Goal: Task Accomplishment & Management: Manage account settings

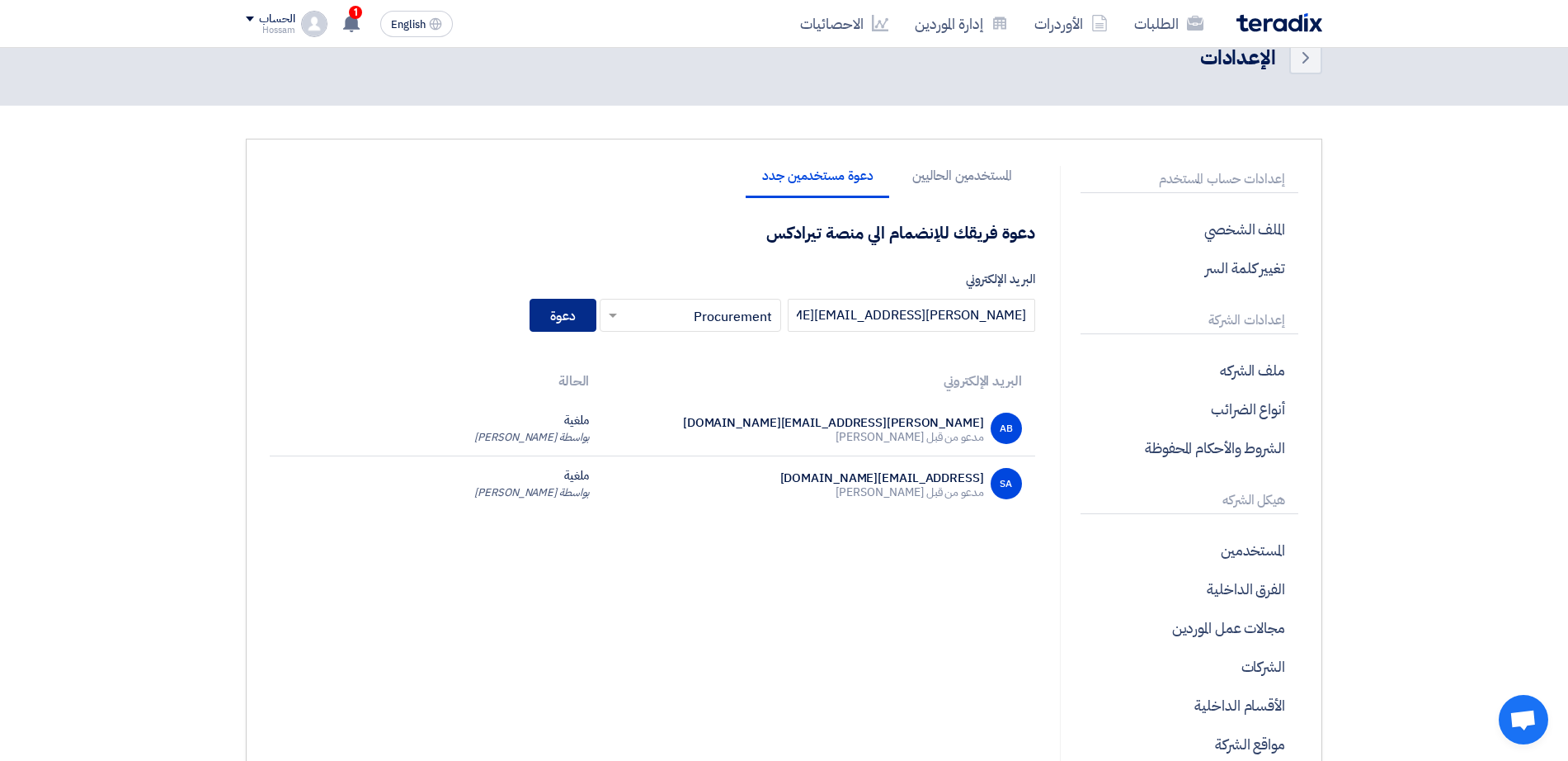
click at [584, 319] on button "دعوة" at bounding box center [562, 315] width 67 height 33
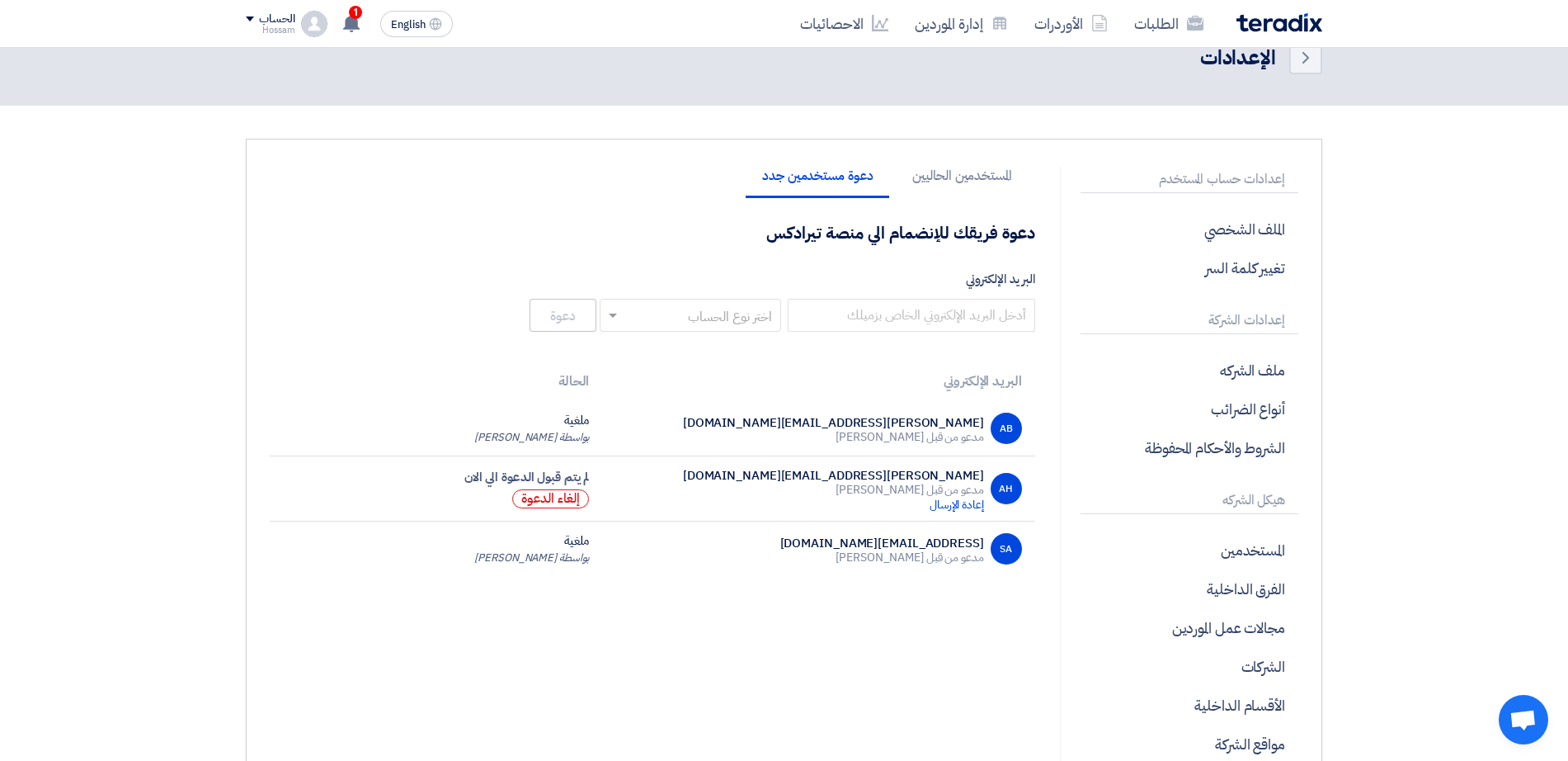
click at [679, 319] on input "text" at bounding box center [699, 316] width 148 height 27
click at [681, 318] on input "text" at bounding box center [699, 316] width 148 height 27
click at [594, 271] on label "البريد الإلكتروني" at bounding box center [652, 279] width 765 height 19
click at [788, 298] on input "البريد الإلكتروني" at bounding box center [912, 315] width 247 height 33
drag, startPoint x: 1265, startPoint y: 562, endPoint x: 1276, endPoint y: 564, distance: 11.2
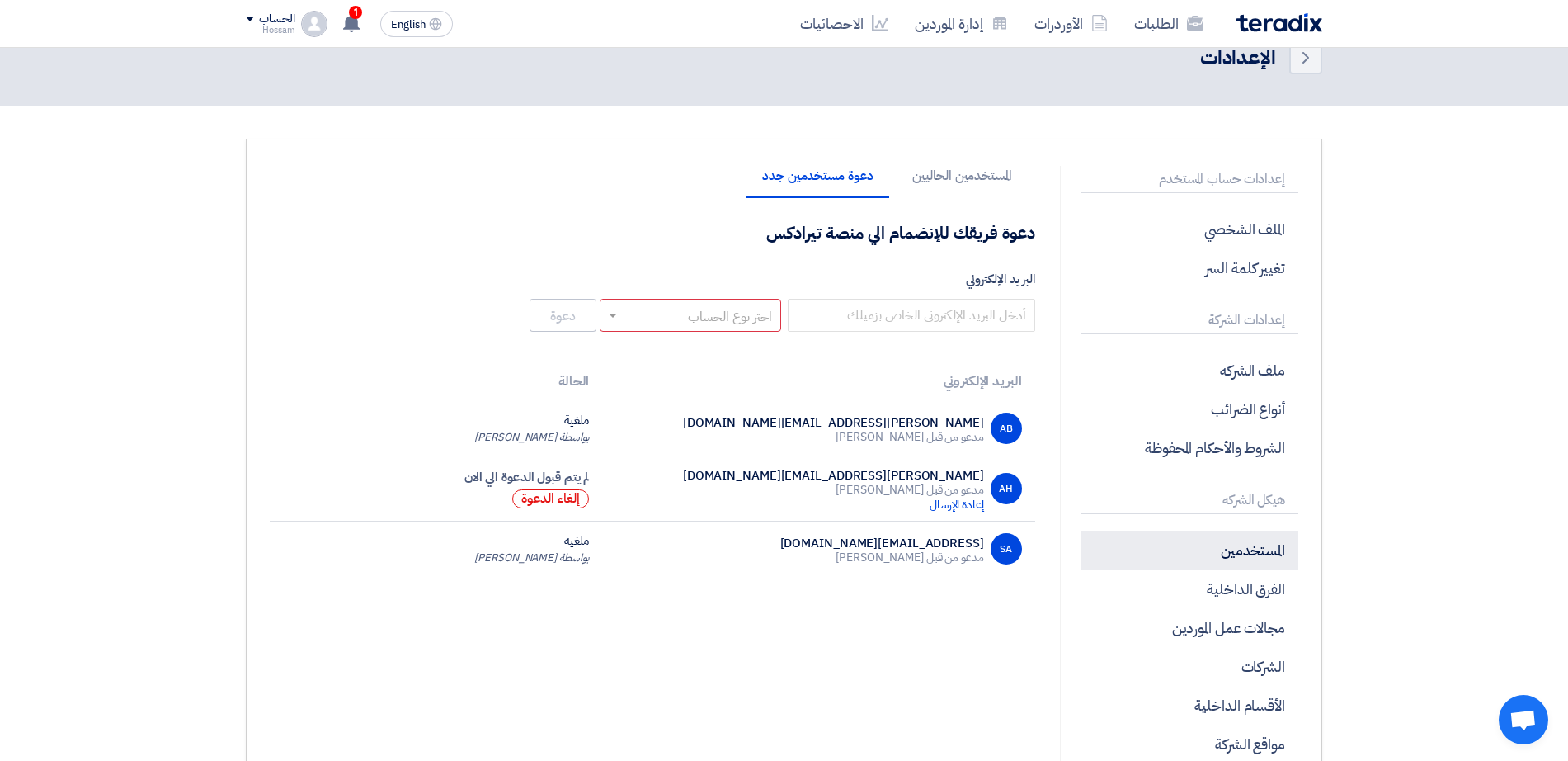
click at [1266, 562] on p "المستخدمين" at bounding box center [1189, 549] width 218 height 39
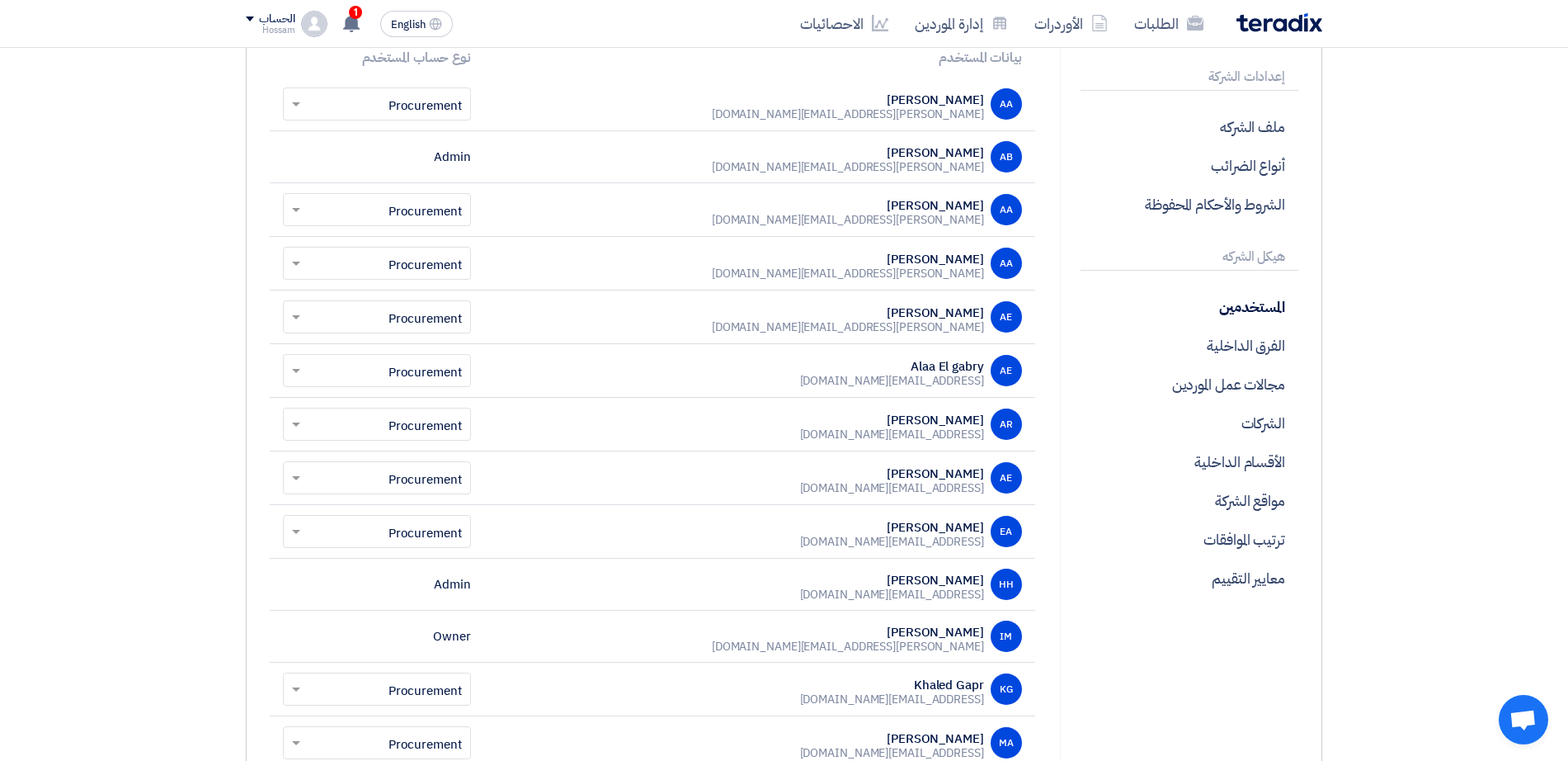
scroll to position [284, 0]
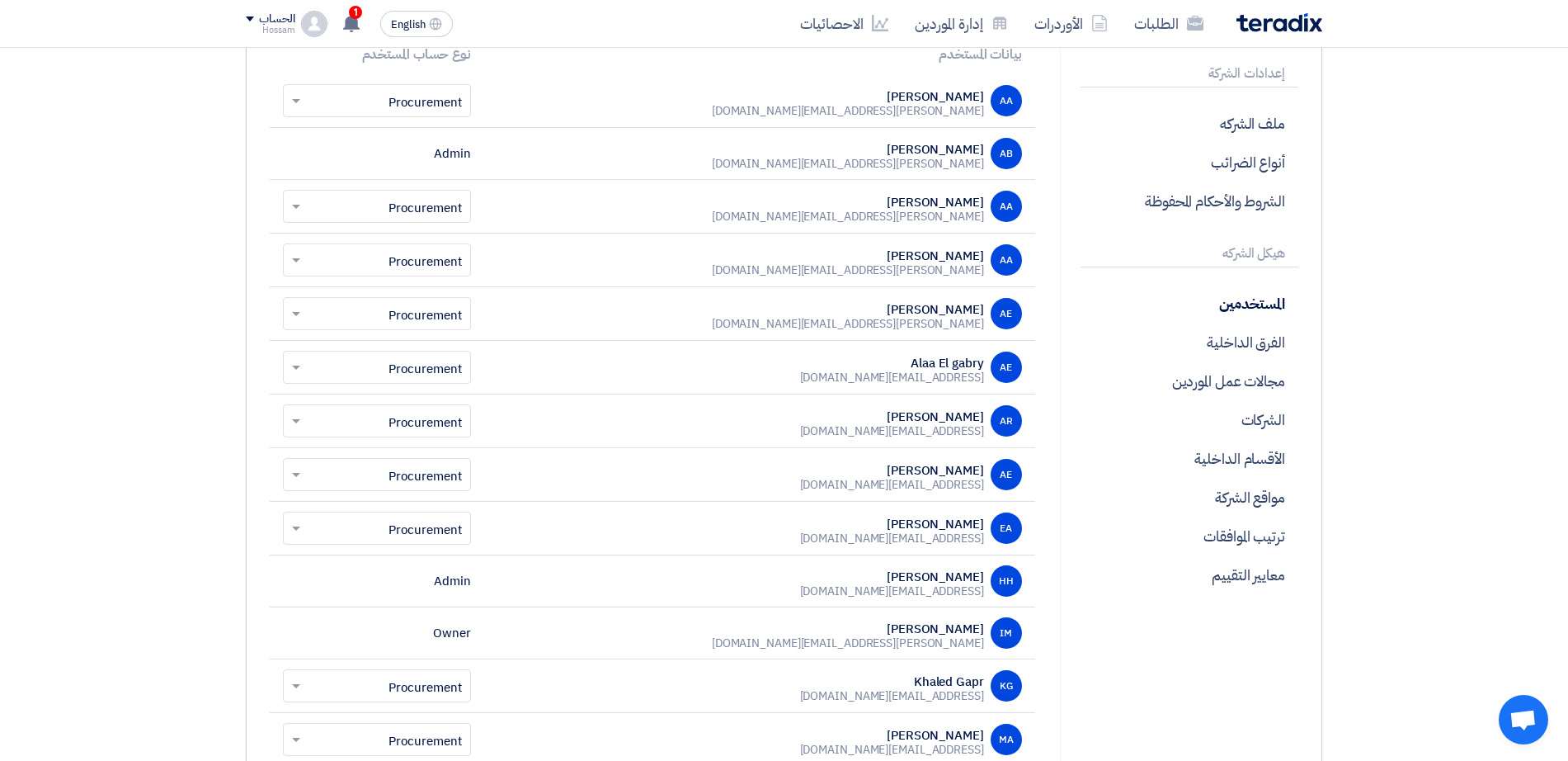
click at [1003, 261] on div "AA" at bounding box center [1006, 260] width 32 height 32
click at [390, 257] on input "text" at bounding box center [386, 262] width 155 height 27
click at [906, 269] on div "[PERSON_NAME][EMAIL_ADDRESS][DOMAIN_NAME]" at bounding box center [848, 270] width 272 height 15
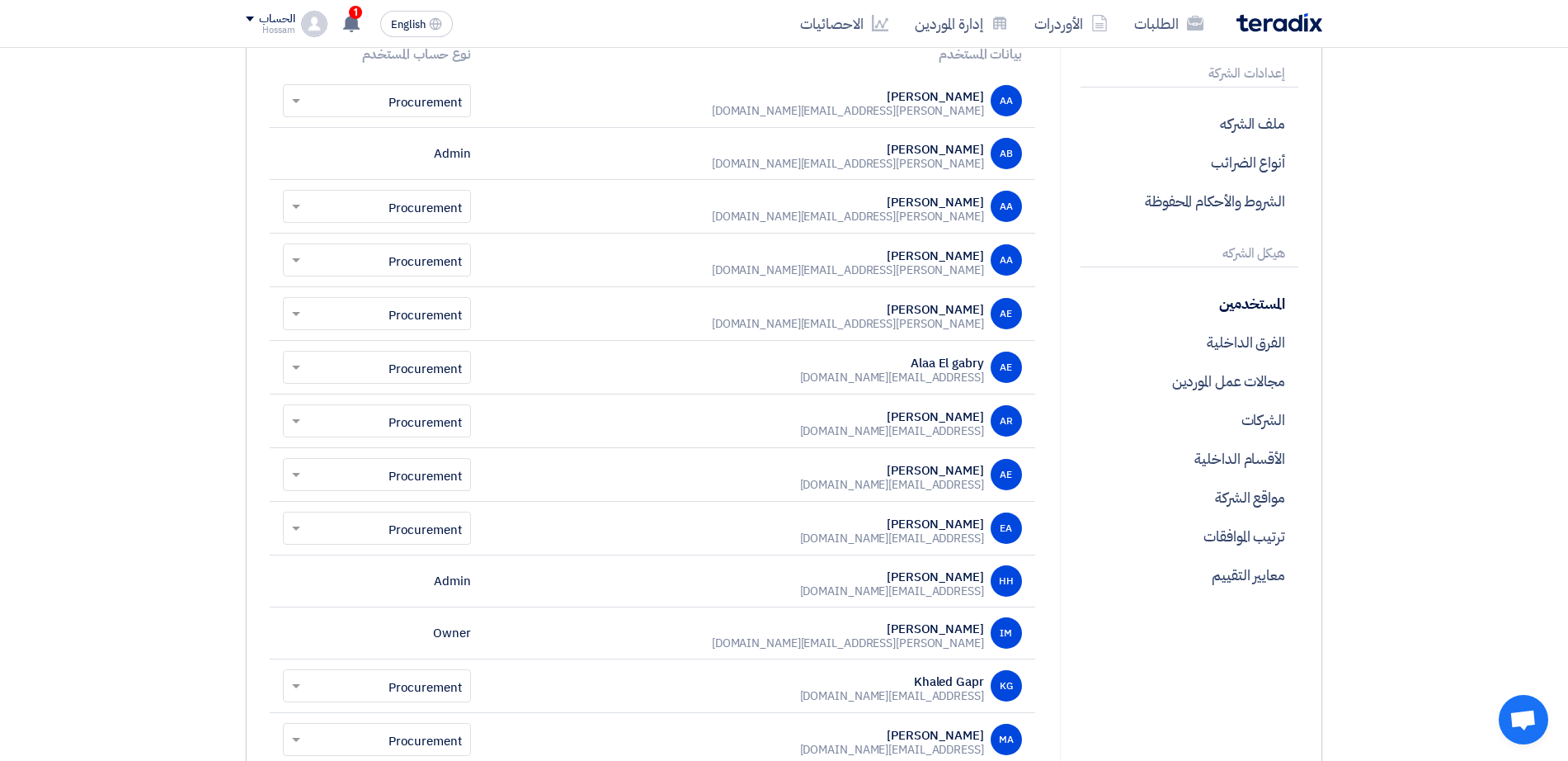
click at [978, 264] on div "[PERSON_NAME][EMAIL_ADDRESS][DOMAIN_NAME]" at bounding box center [848, 270] width 272 height 15
click at [1275, 306] on p "المستخدمين" at bounding box center [1189, 303] width 218 height 39
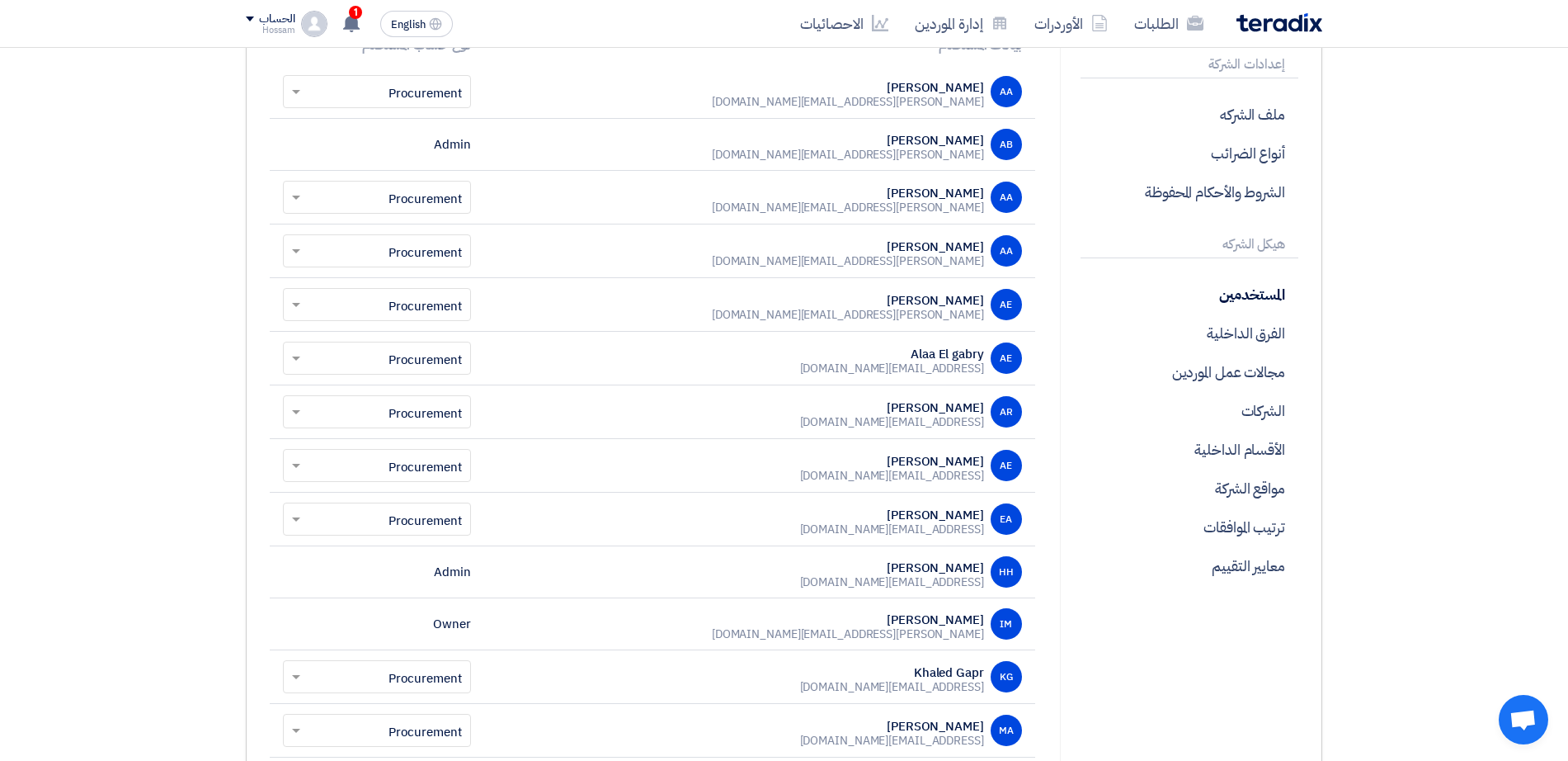
scroll to position [301, 0]
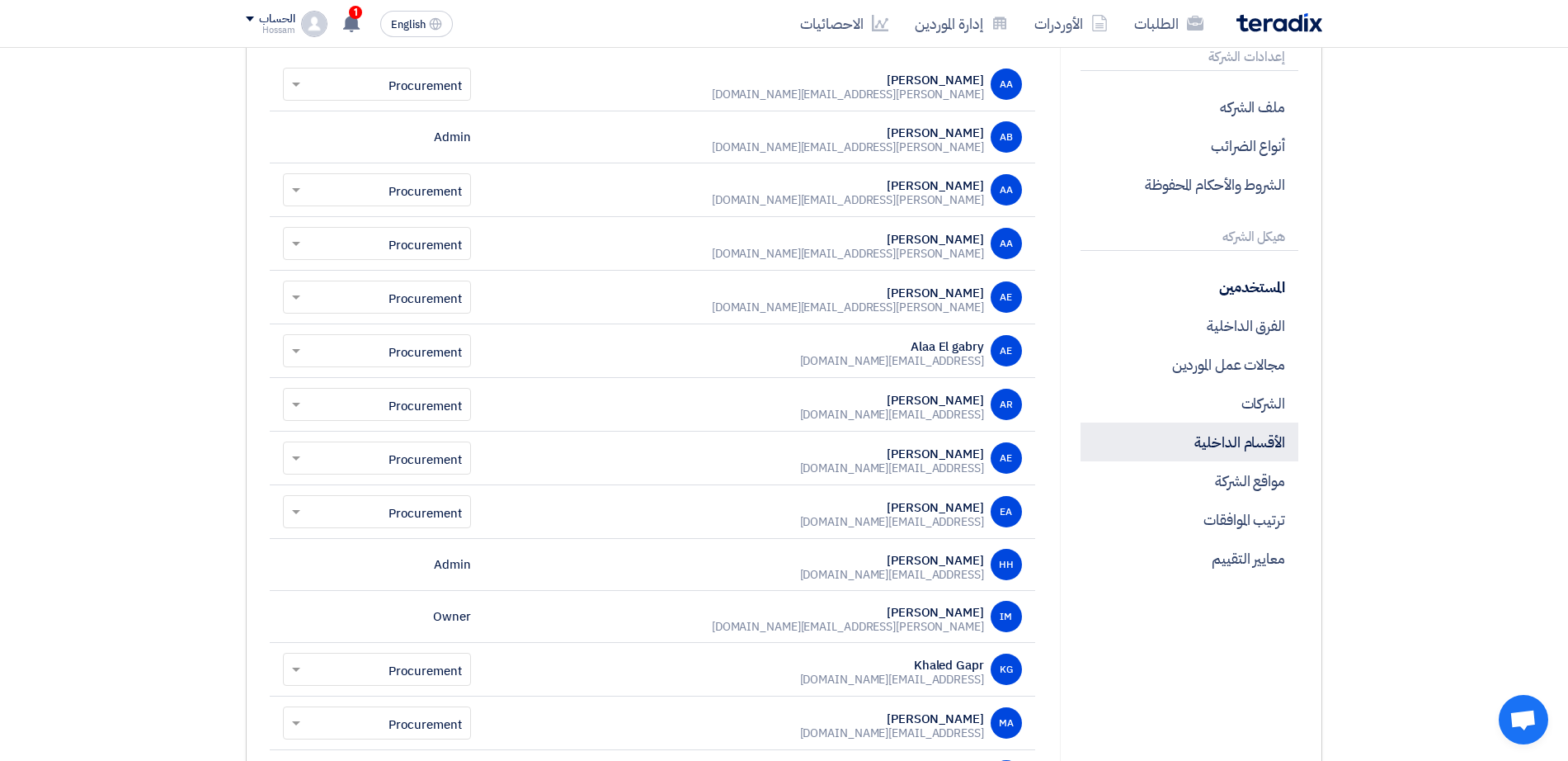
click at [1277, 434] on p "الأقسام الداخلية" at bounding box center [1189, 442] width 218 height 39
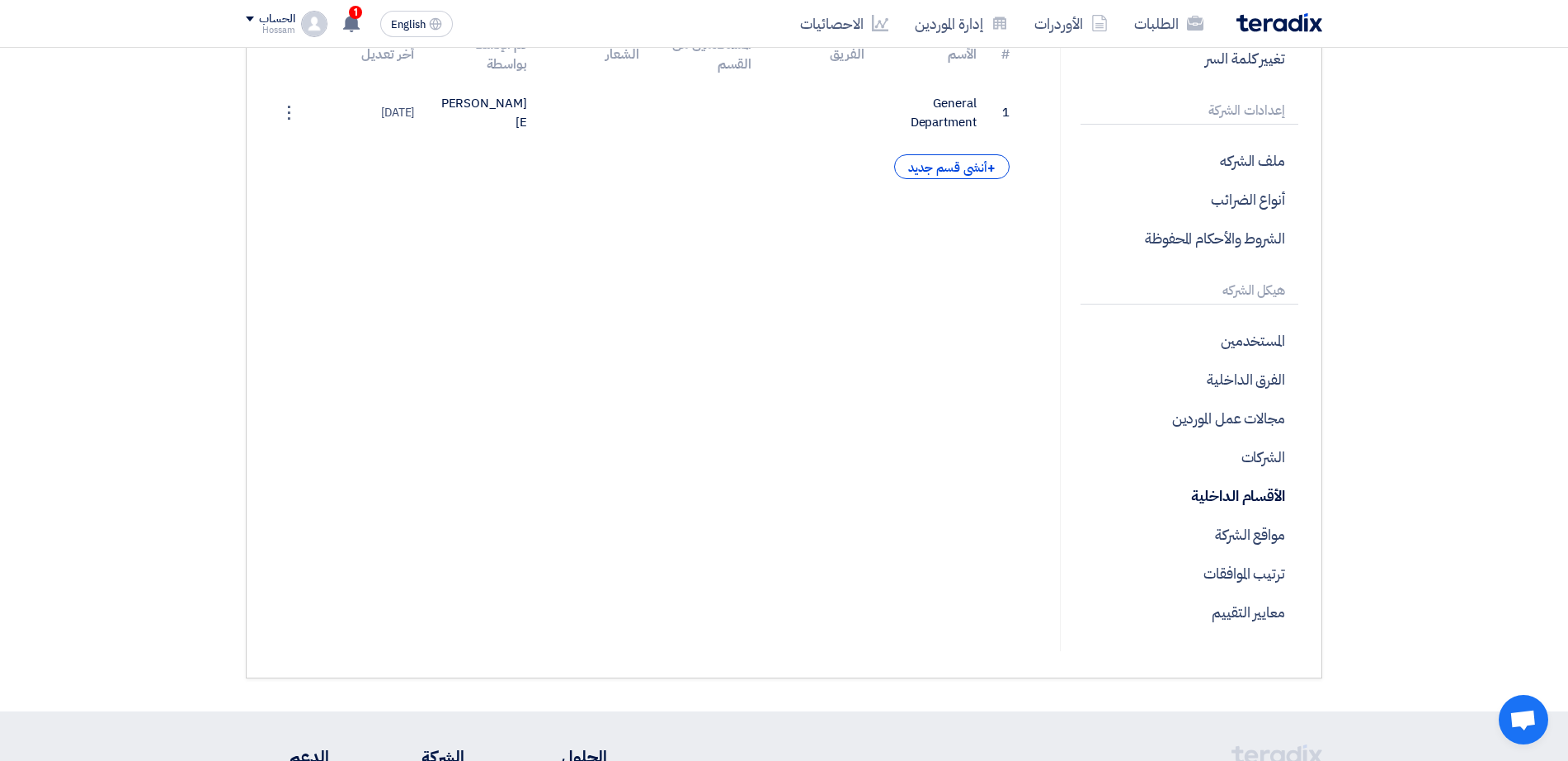
scroll to position [262, 0]
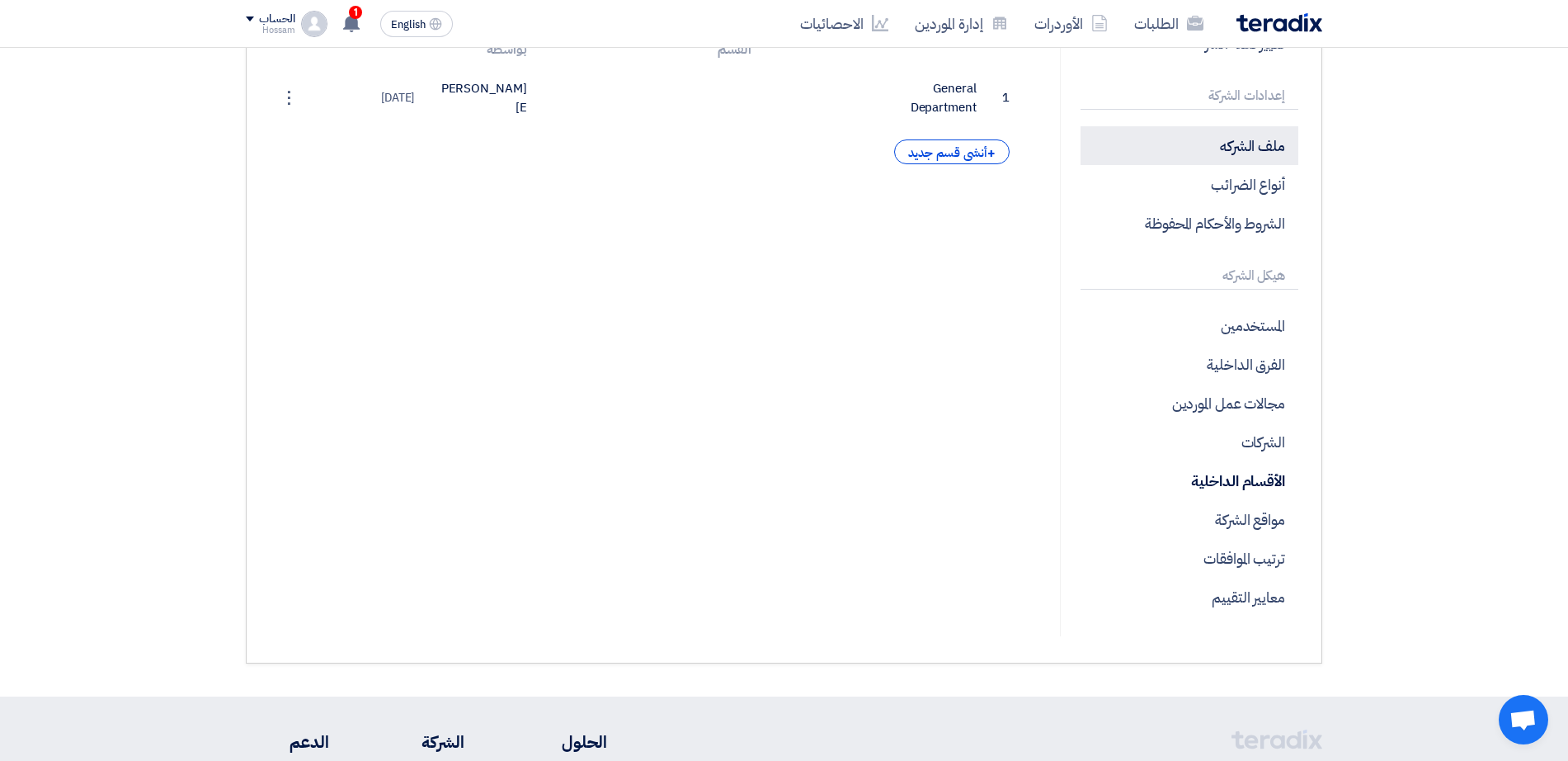
click at [1262, 162] on p "ملف الشركه" at bounding box center [1189, 146] width 218 height 39
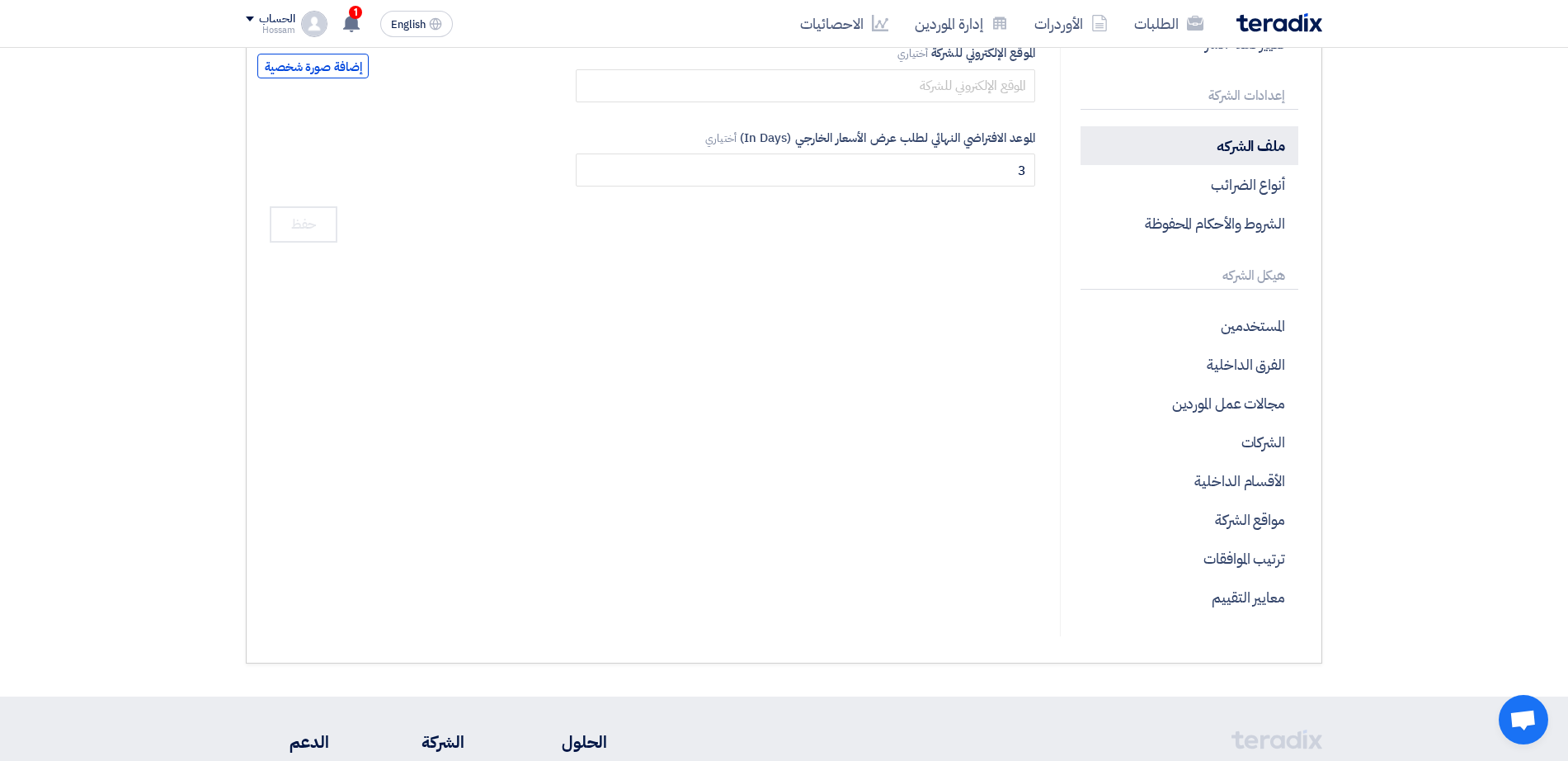
type input "Energya Steel"
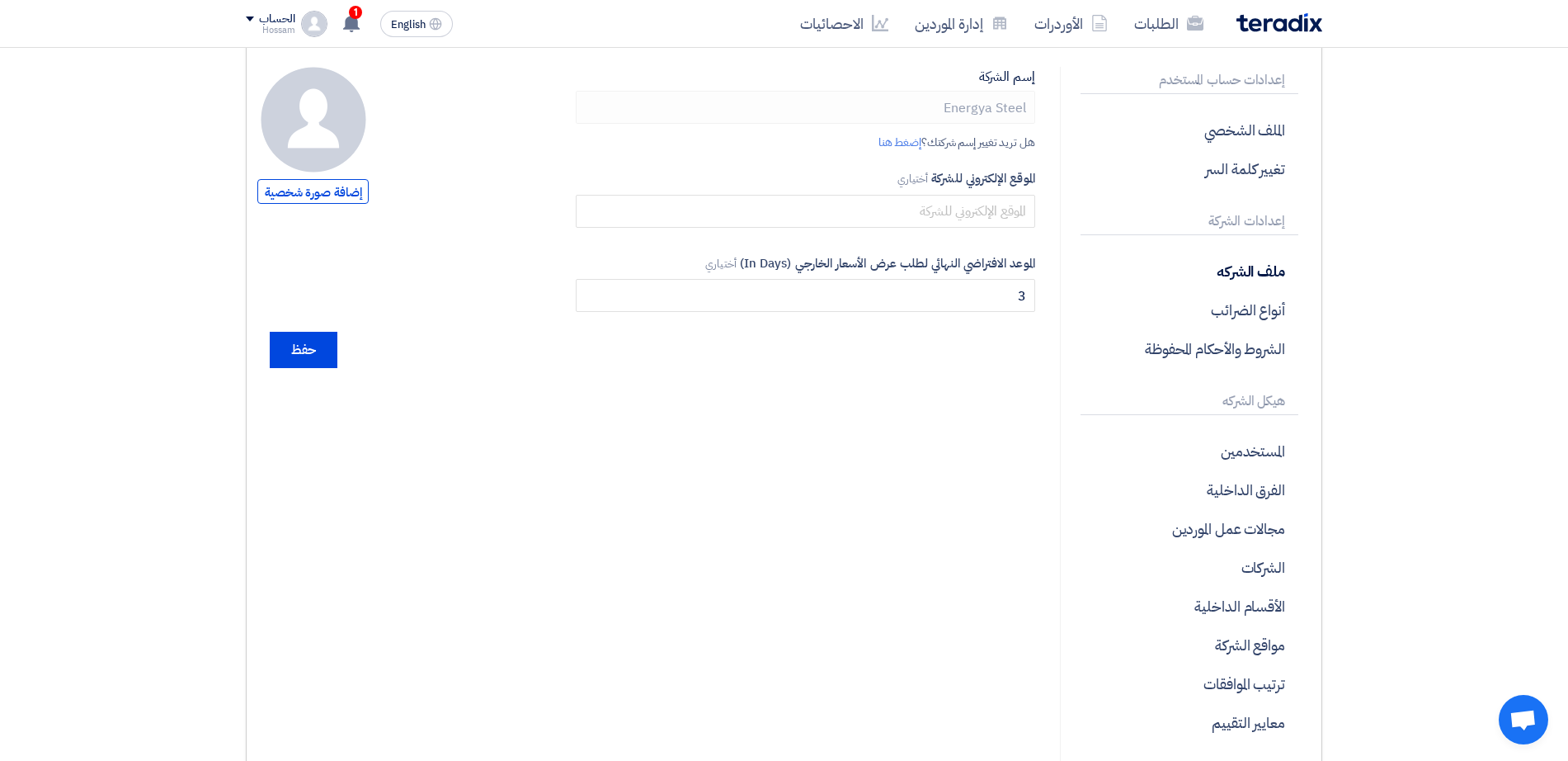
scroll to position [136, 0]
click at [1240, 441] on p "المستخدمين" at bounding box center [1189, 452] width 218 height 39
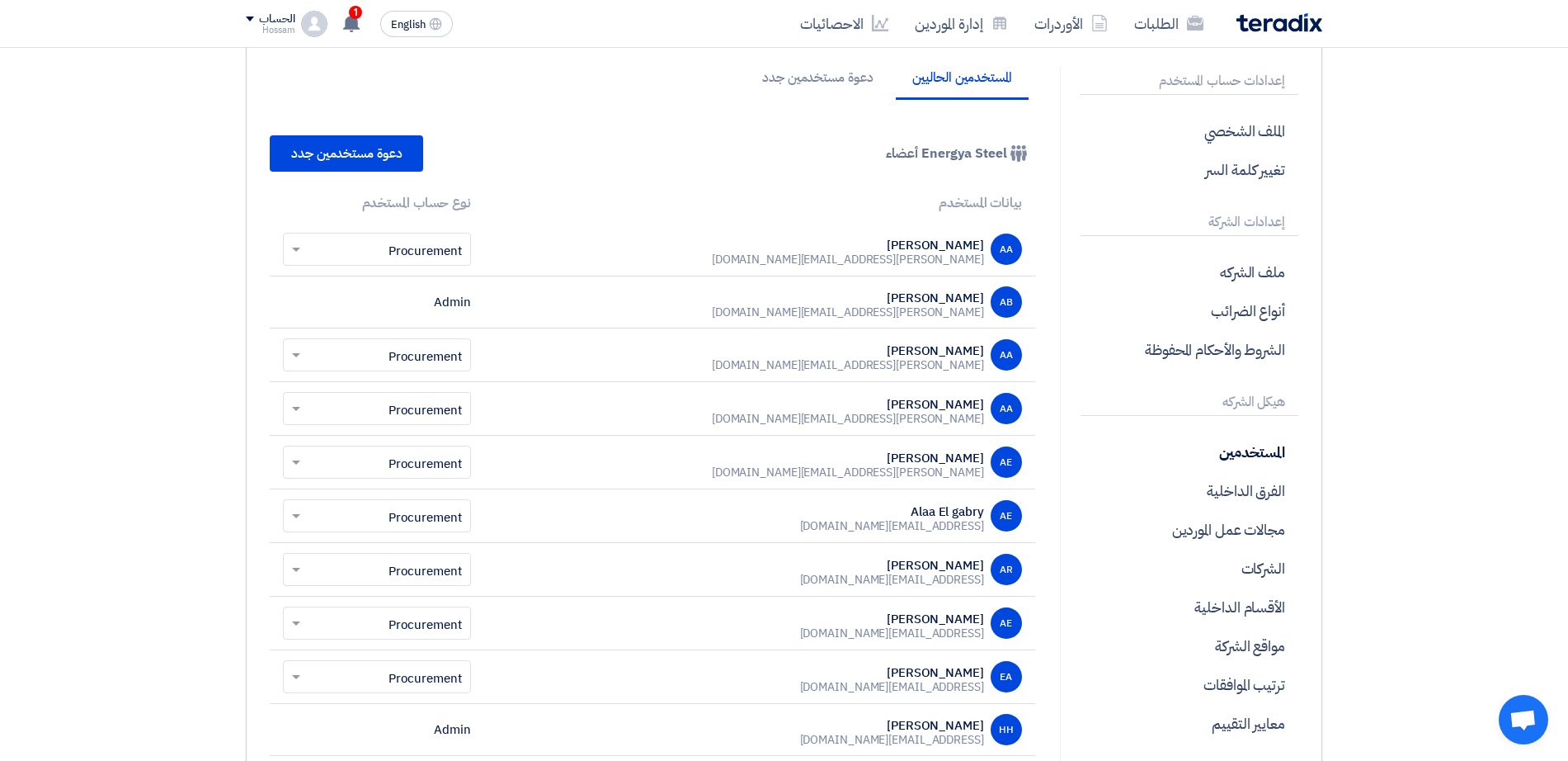
click at [1002, 303] on div "AB" at bounding box center [1006, 302] width 32 height 32
click at [968, 348] on div "[PERSON_NAME]" at bounding box center [848, 350] width 272 height 15
drag, startPoint x: 965, startPoint y: 351, endPoint x: 950, endPoint y: 400, distance: 51.2
click at [965, 351] on div "[PERSON_NAME]" at bounding box center [848, 350] width 272 height 15
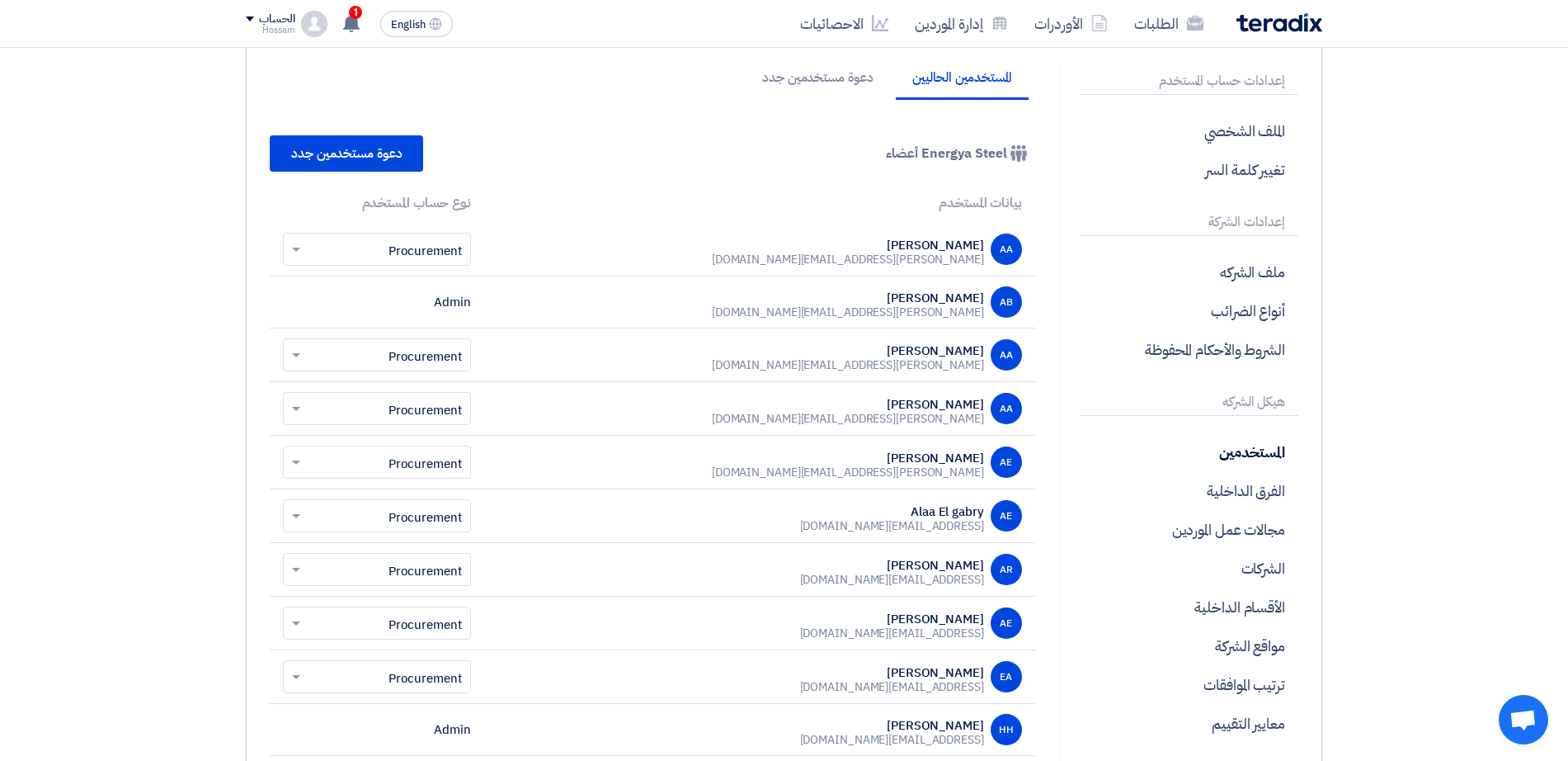
click at [942, 416] on div "[PERSON_NAME][EMAIL_ADDRESS][DOMAIN_NAME]" at bounding box center [848, 419] width 272 height 15
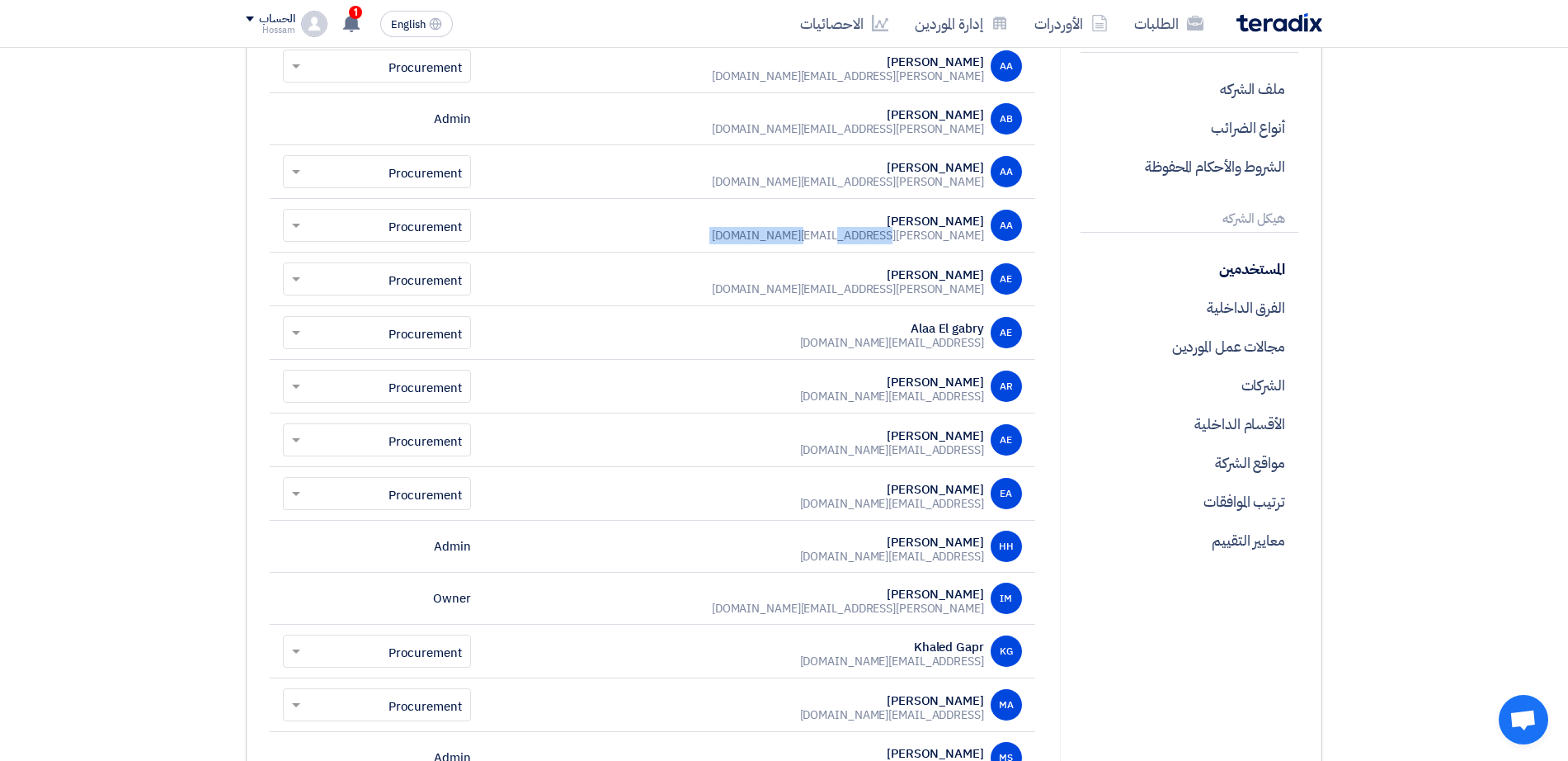
scroll to position [324, 0]
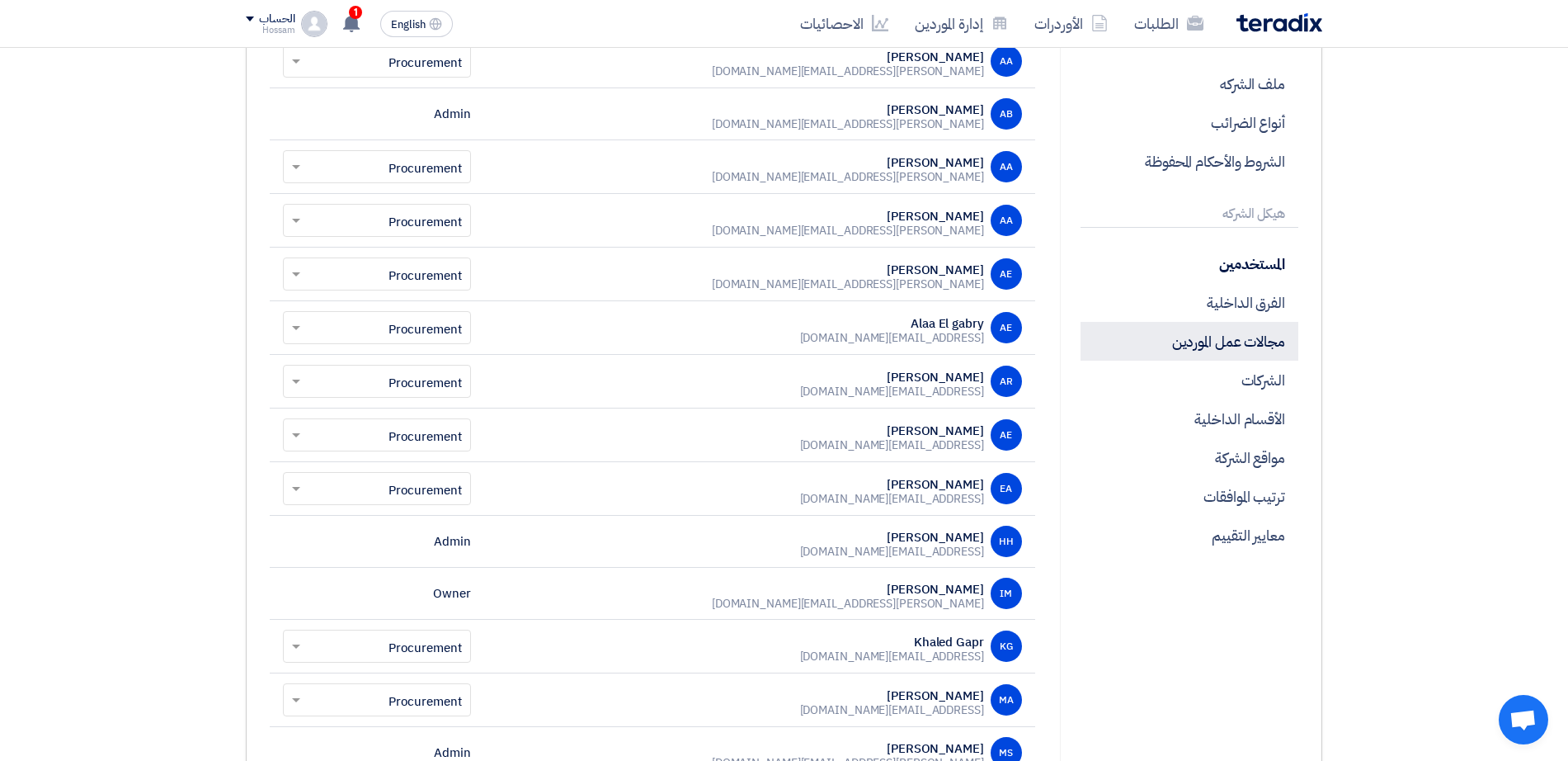
click at [1232, 338] on p "مجالات عمل الموردين" at bounding box center [1189, 341] width 218 height 39
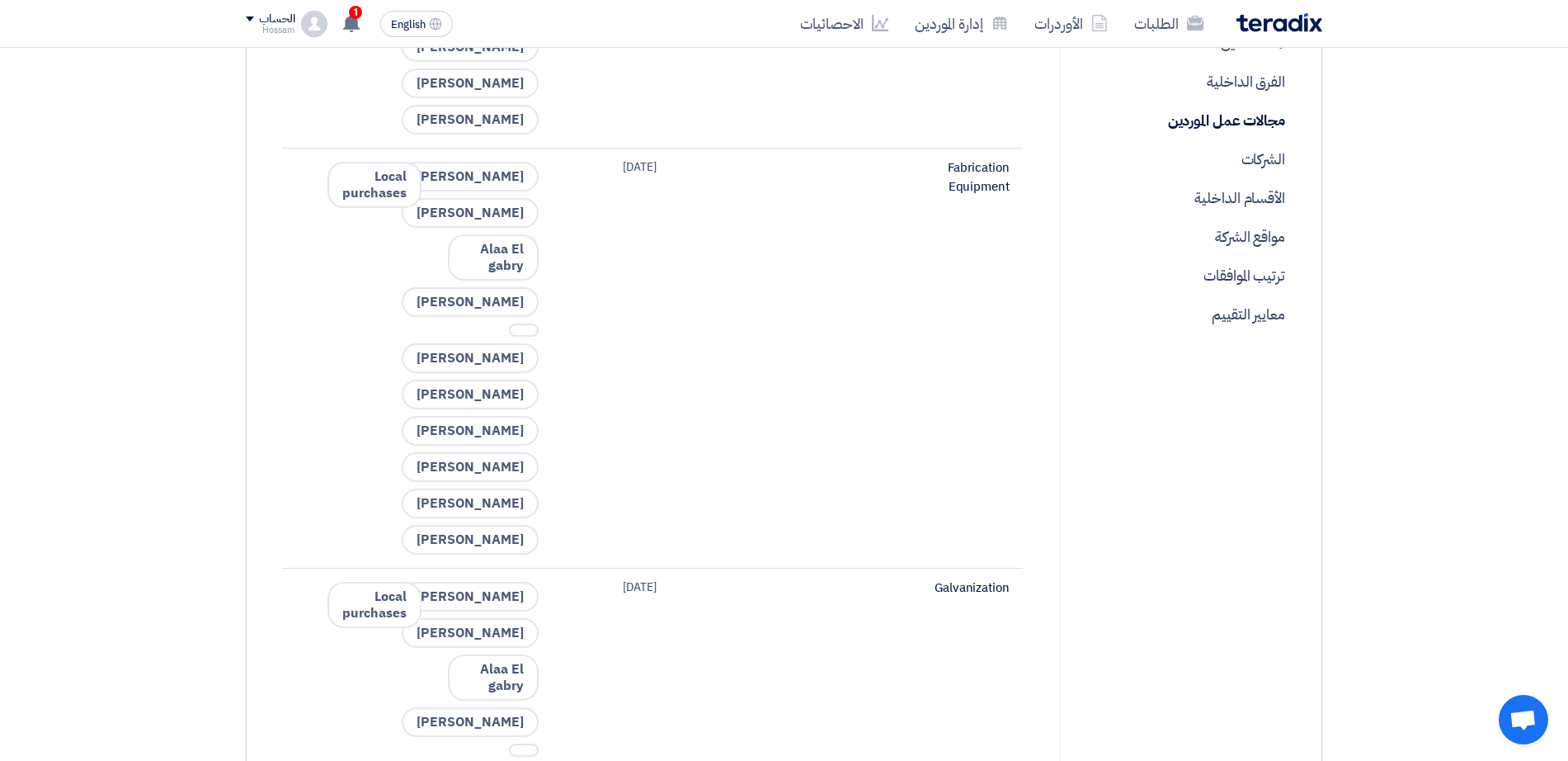
scroll to position [569, 0]
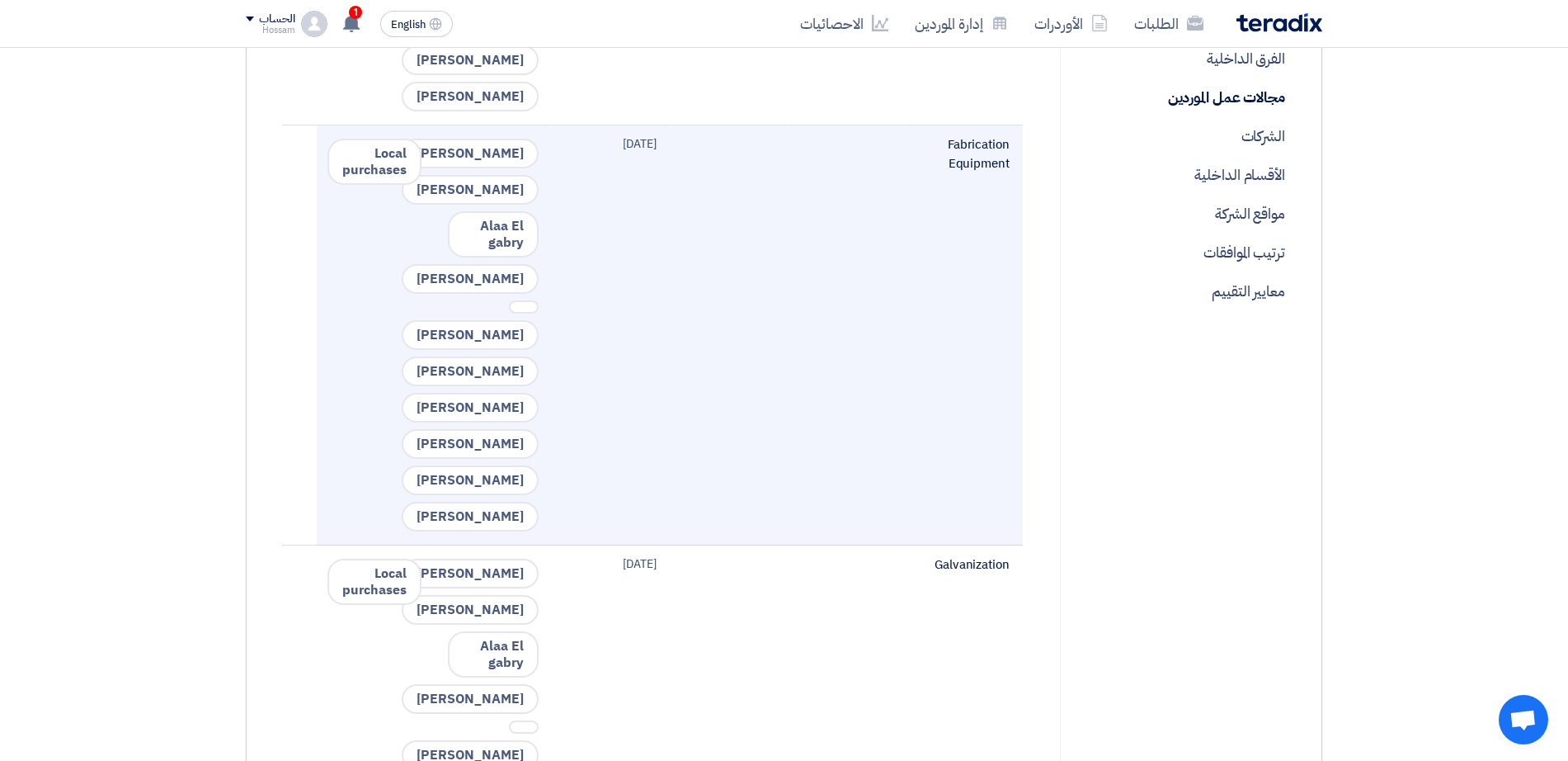
click at [362, 185] on span "Local purchases" at bounding box center [374, 162] width 94 height 47
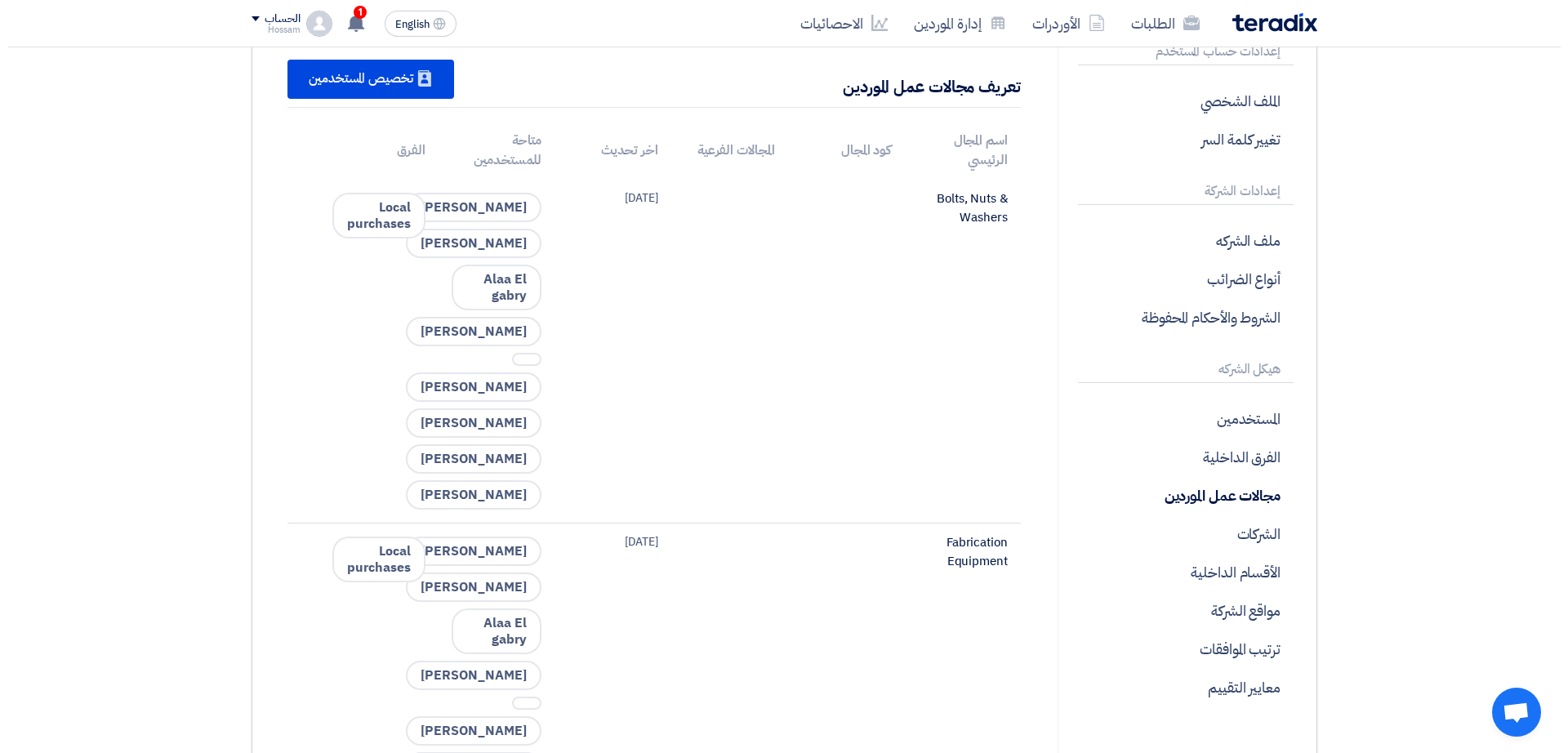
scroll to position [0, 0]
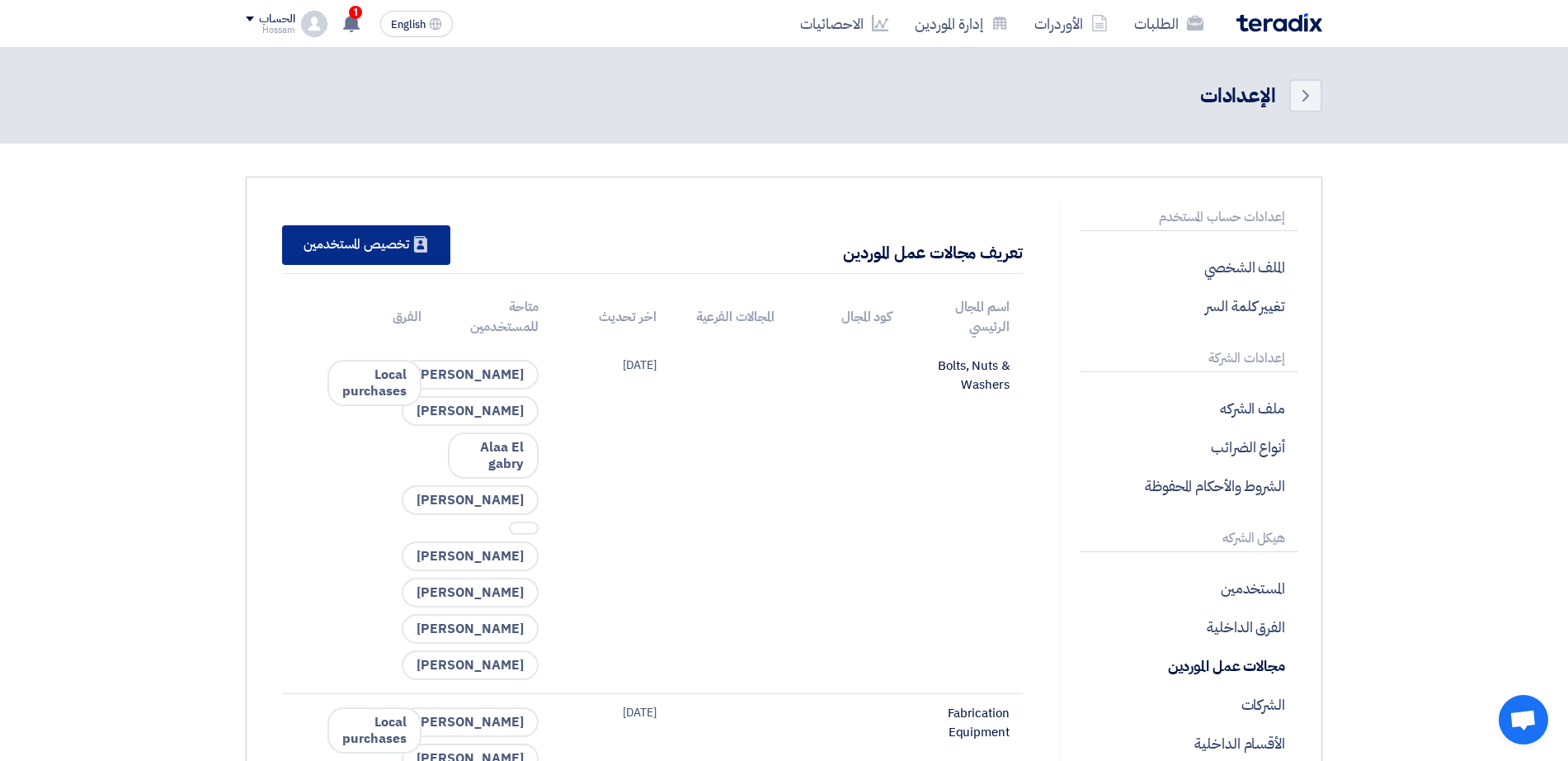
click at [383, 245] on div "New Supplier تخصيص المستخدمين" at bounding box center [366, 245] width 168 height 39
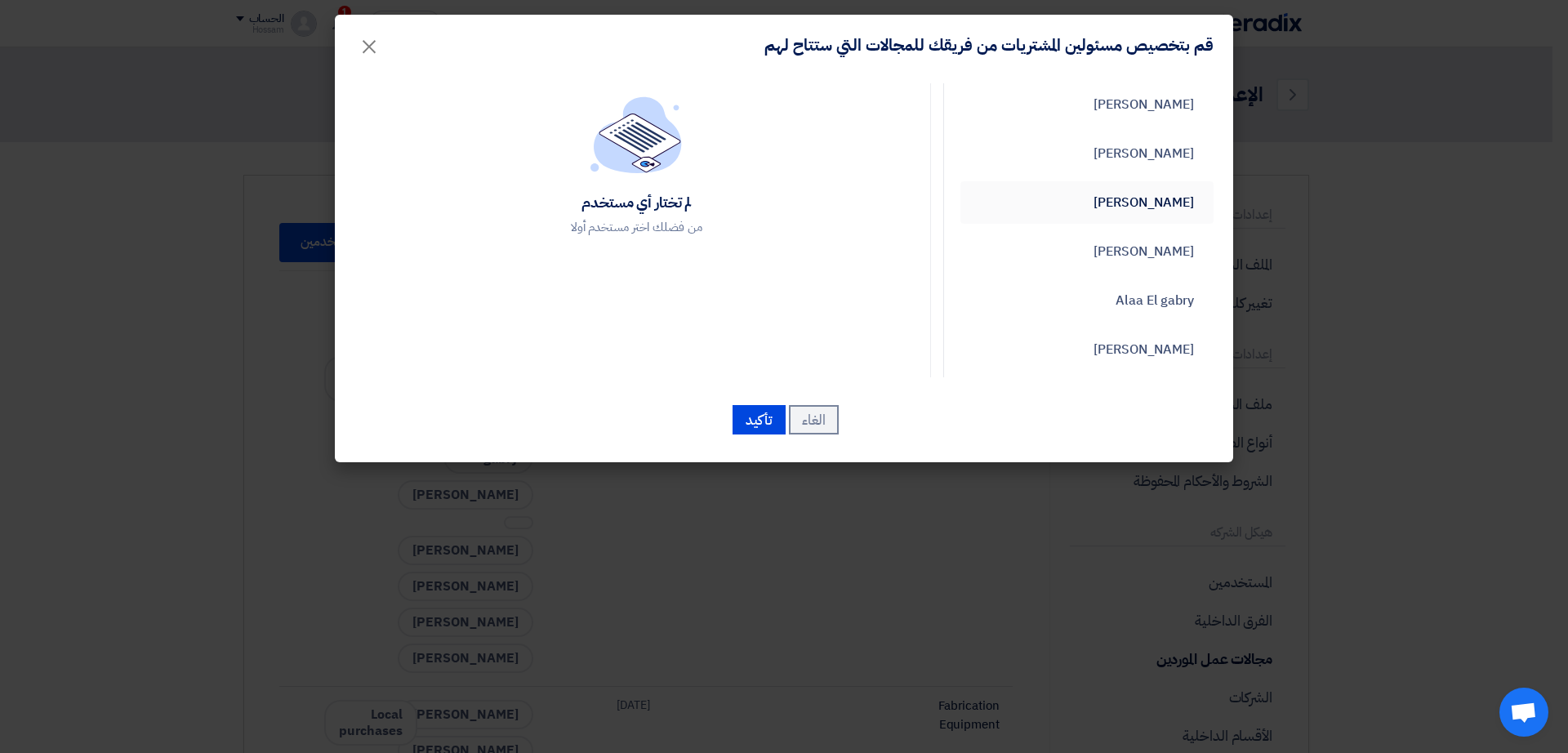
click at [1096, 205] on link "[PERSON_NAME]" at bounding box center [1086, 202] width 253 height 43
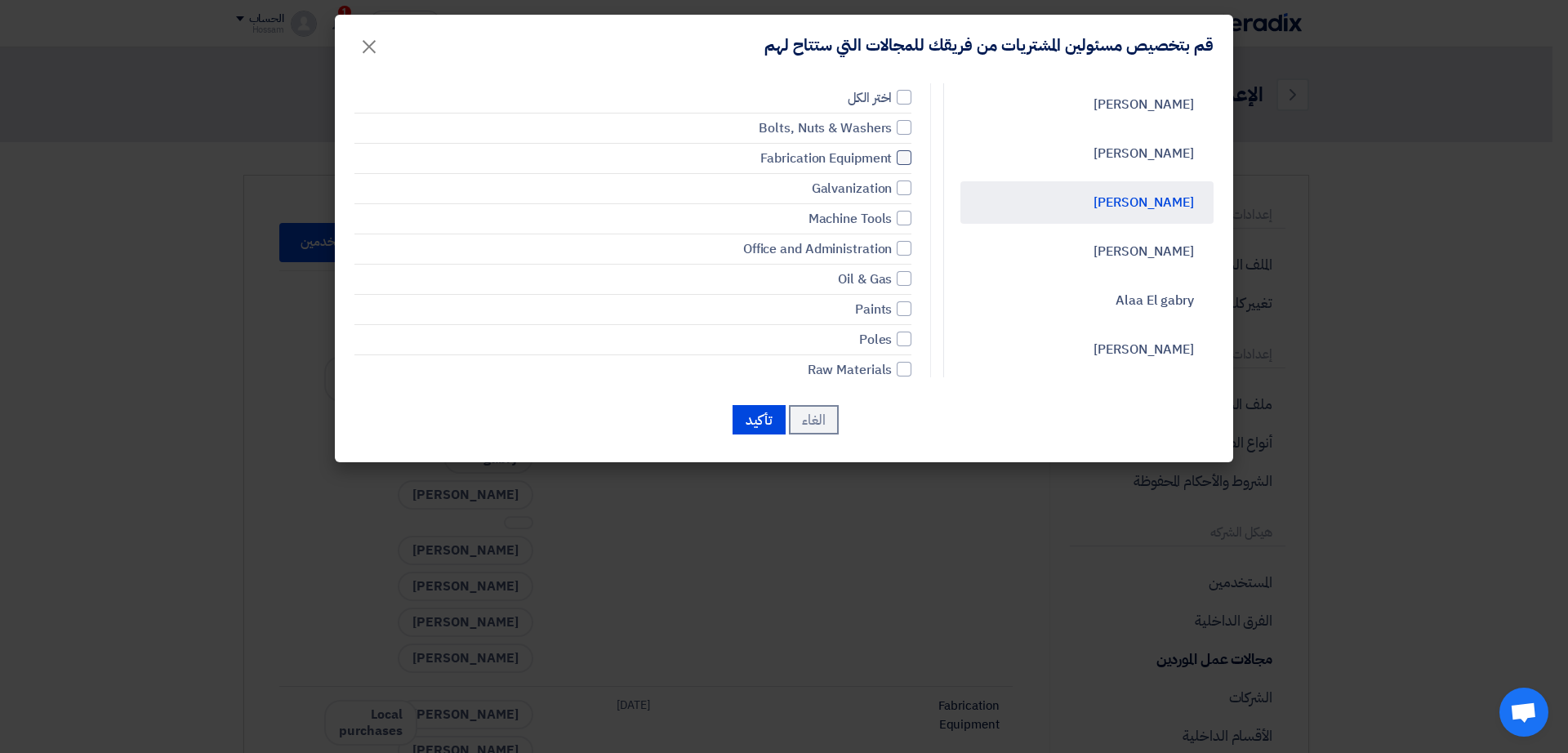
click at [911, 162] on div at bounding box center [903, 157] width 15 height 15
click at [892, 162] on input "Fabrication Equipment" at bounding box center [886, 158] width 10 height 10
checkbox input "true"
click at [911, 184] on div at bounding box center [903, 188] width 15 height 15
click at [892, 184] on input "Galvanization" at bounding box center [886, 188] width 10 height 10
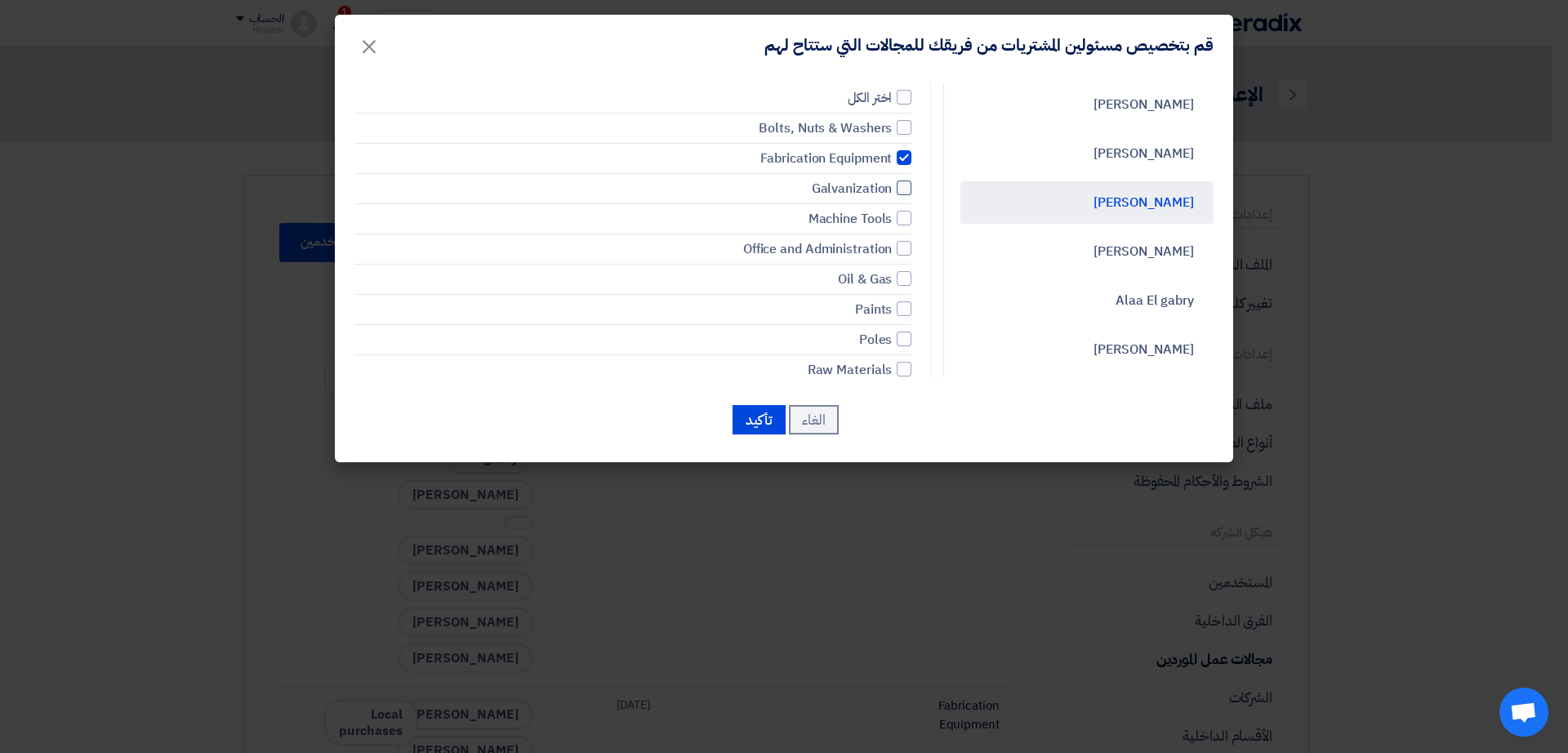
checkbox input "true"
click at [910, 212] on div at bounding box center [903, 218] width 15 height 15
click at [892, 213] on input "Machine Tools" at bounding box center [886, 218] width 10 height 10
checkbox input "true"
click at [909, 243] on div at bounding box center [903, 248] width 15 height 15
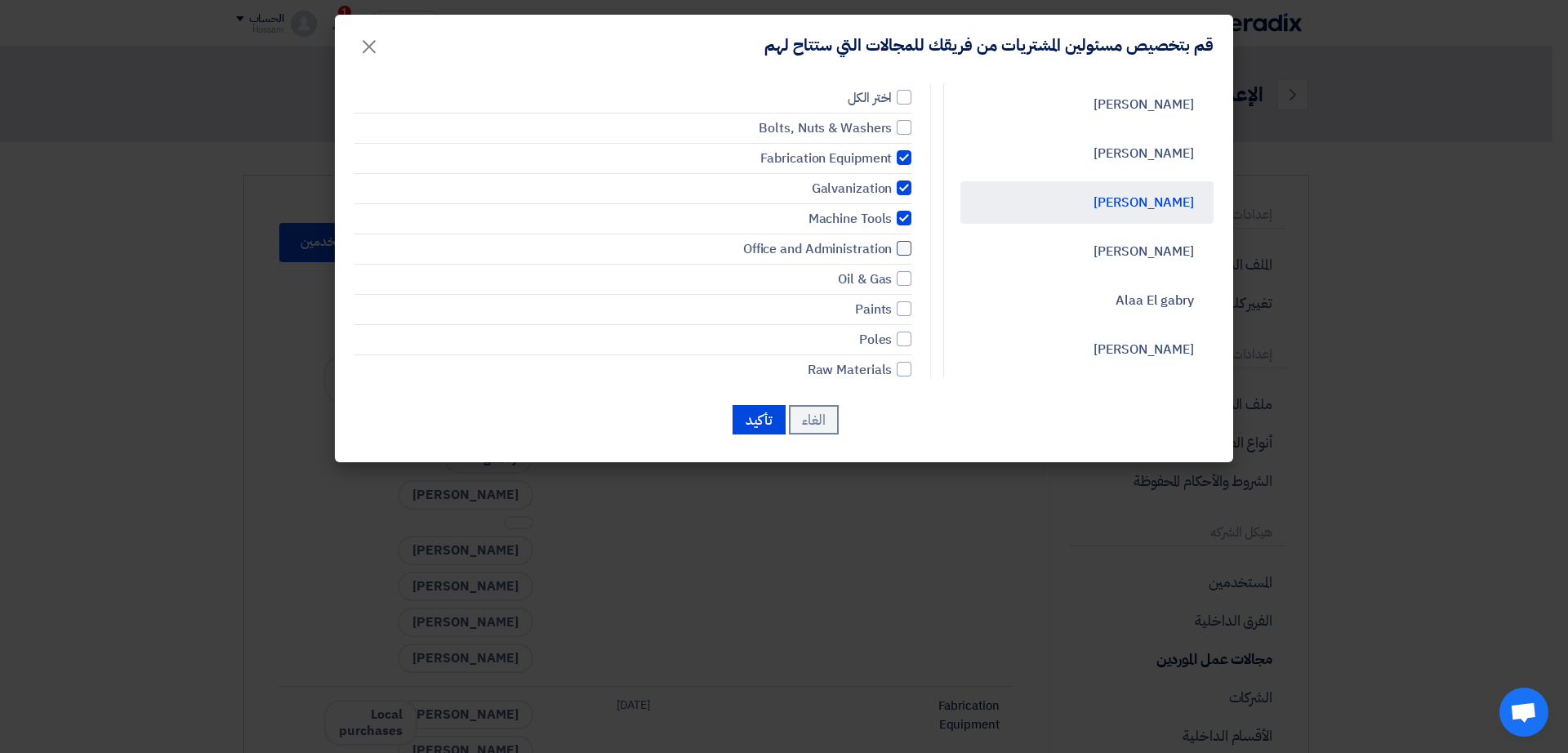
click at [892, 243] on input "Office and Administration" at bounding box center [886, 248] width 10 height 10
checkbox input "true"
click at [911, 271] on label "Oil & Gas" at bounding box center [632, 279] width 557 height 20
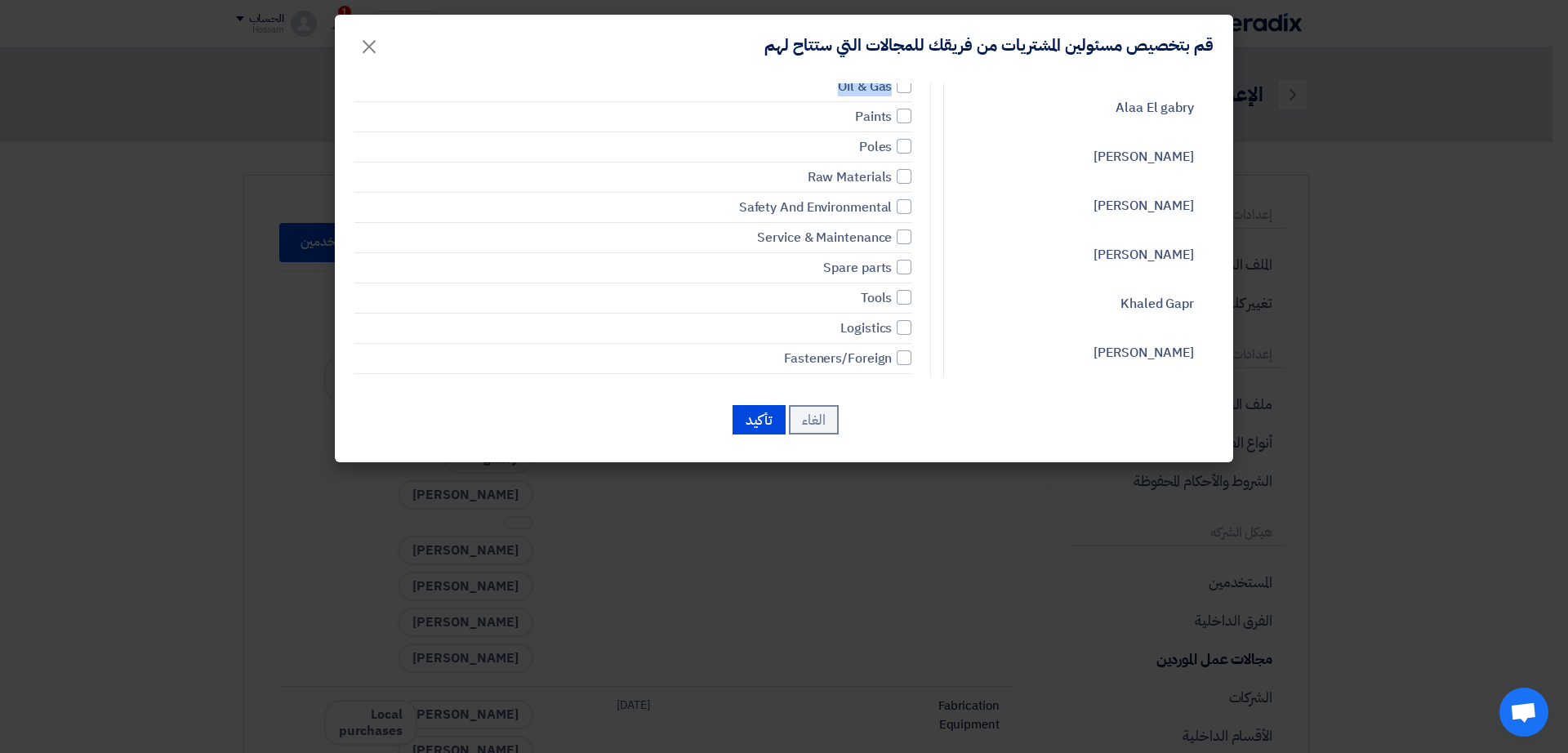
scroll to position [213, 0]
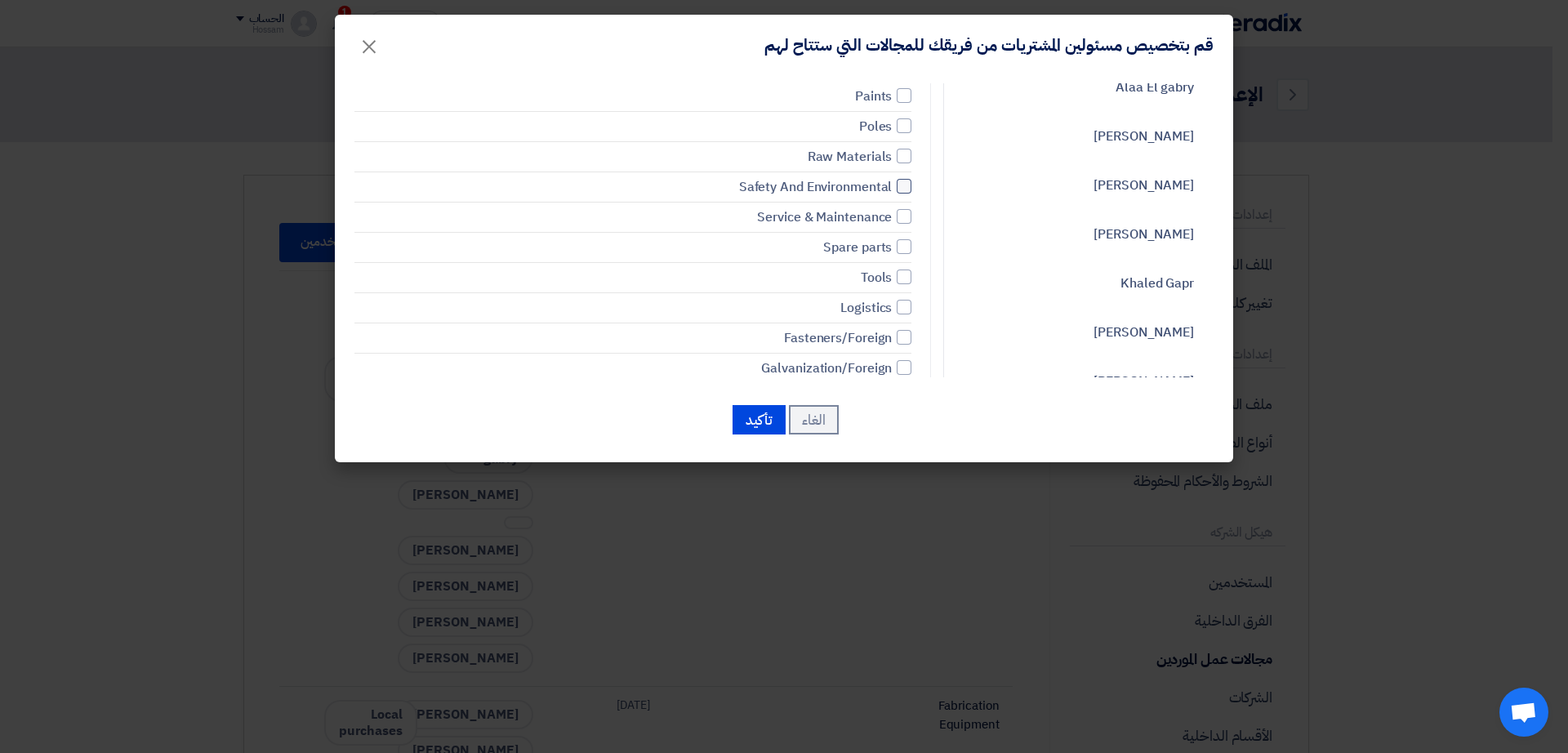
click at [909, 184] on div at bounding box center [903, 186] width 15 height 15
click at [892, 184] on input "Safety And Environmental" at bounding box center [886, 187] width 10 height 10
checkbox input "true"
click at [911, 215] on div at bounding box center [903, 216] width 15 height 15
click at [892, 215] on input "Service & Maintenance" at bounding box center [886, 216] width 10 height 10
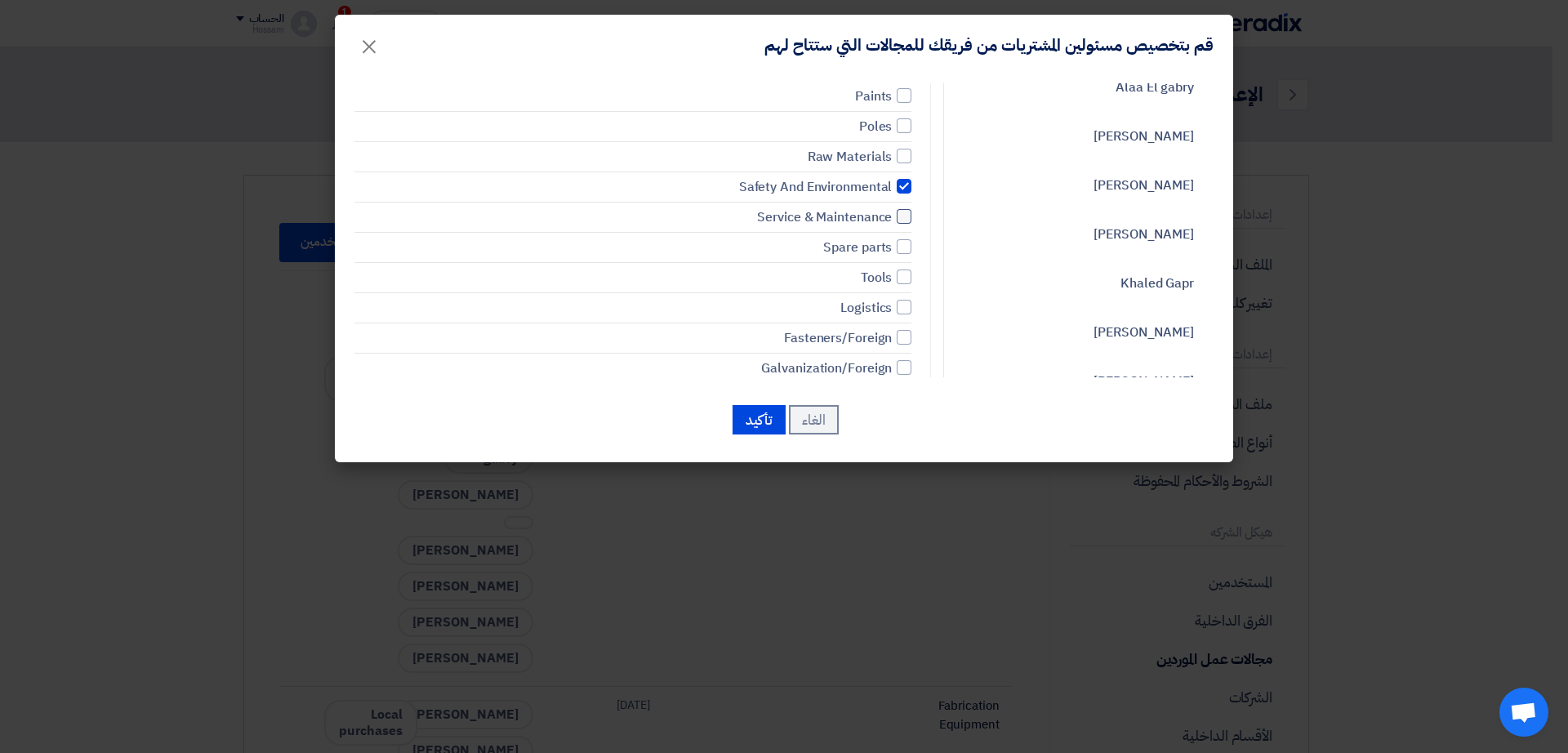
checkbox input "true"
click at [911, 244] on div at bounding box center [903, 246] width 15 height 15
click at [892, 244] on input "Spare parts" at bounding box center [886, 247] width 10 height 10
checkbox input "true"
click at [910, 278] on div at bounding box center [903, 276] width 15 height 15
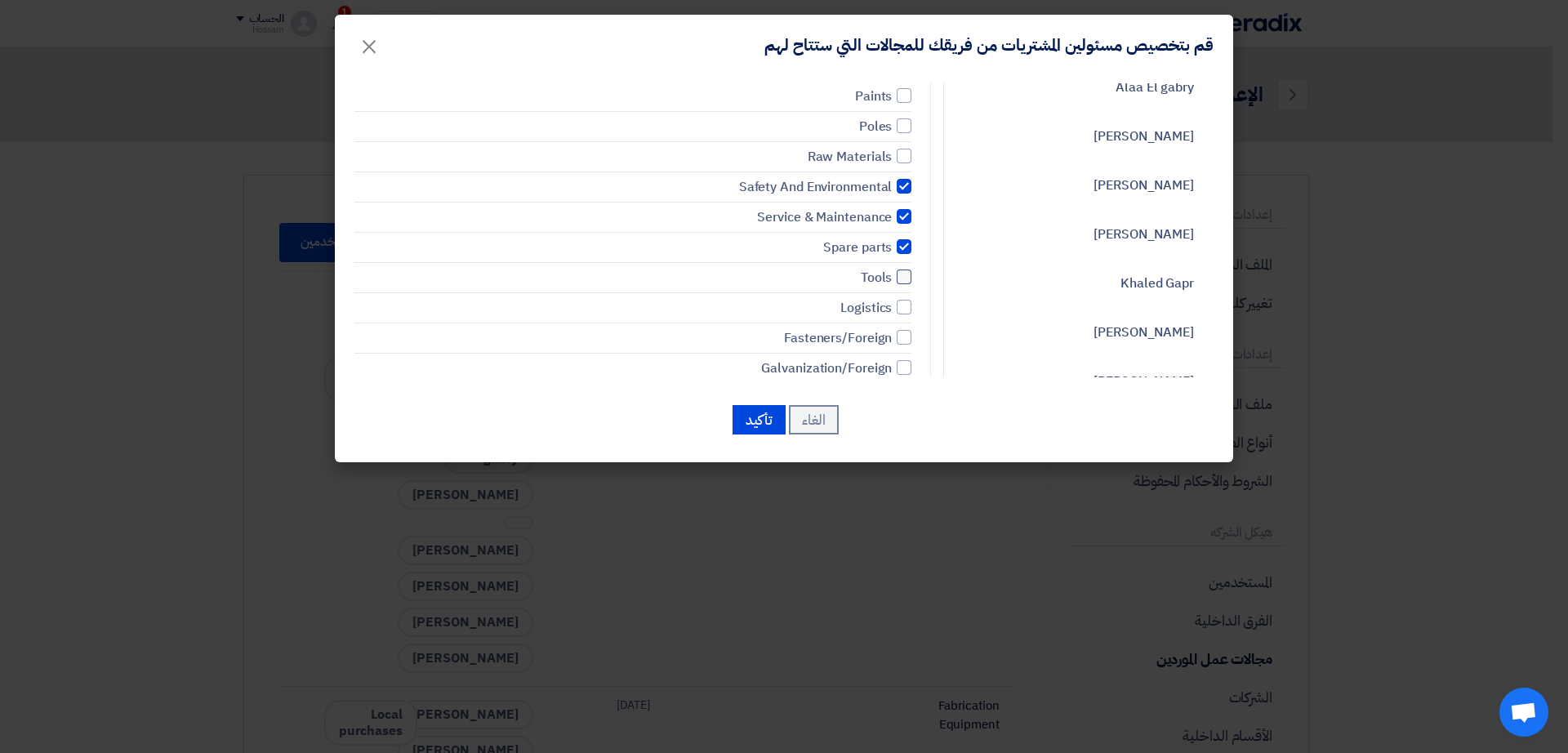
click at [892, 278] on input "Tools" at bounding box center [886, 277] width 10 height 10
checkbox input "true"
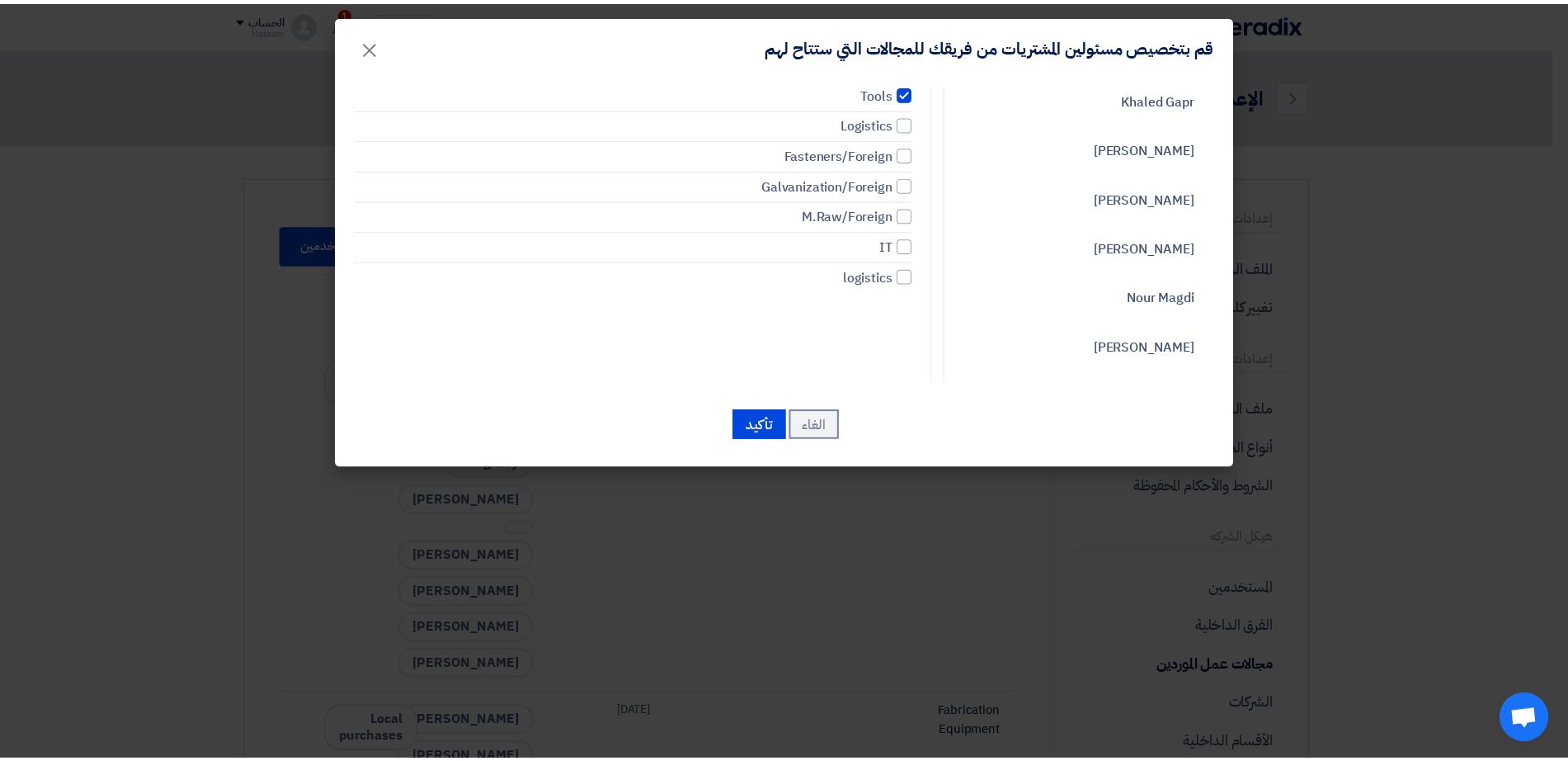
scroll to position [420, 0]
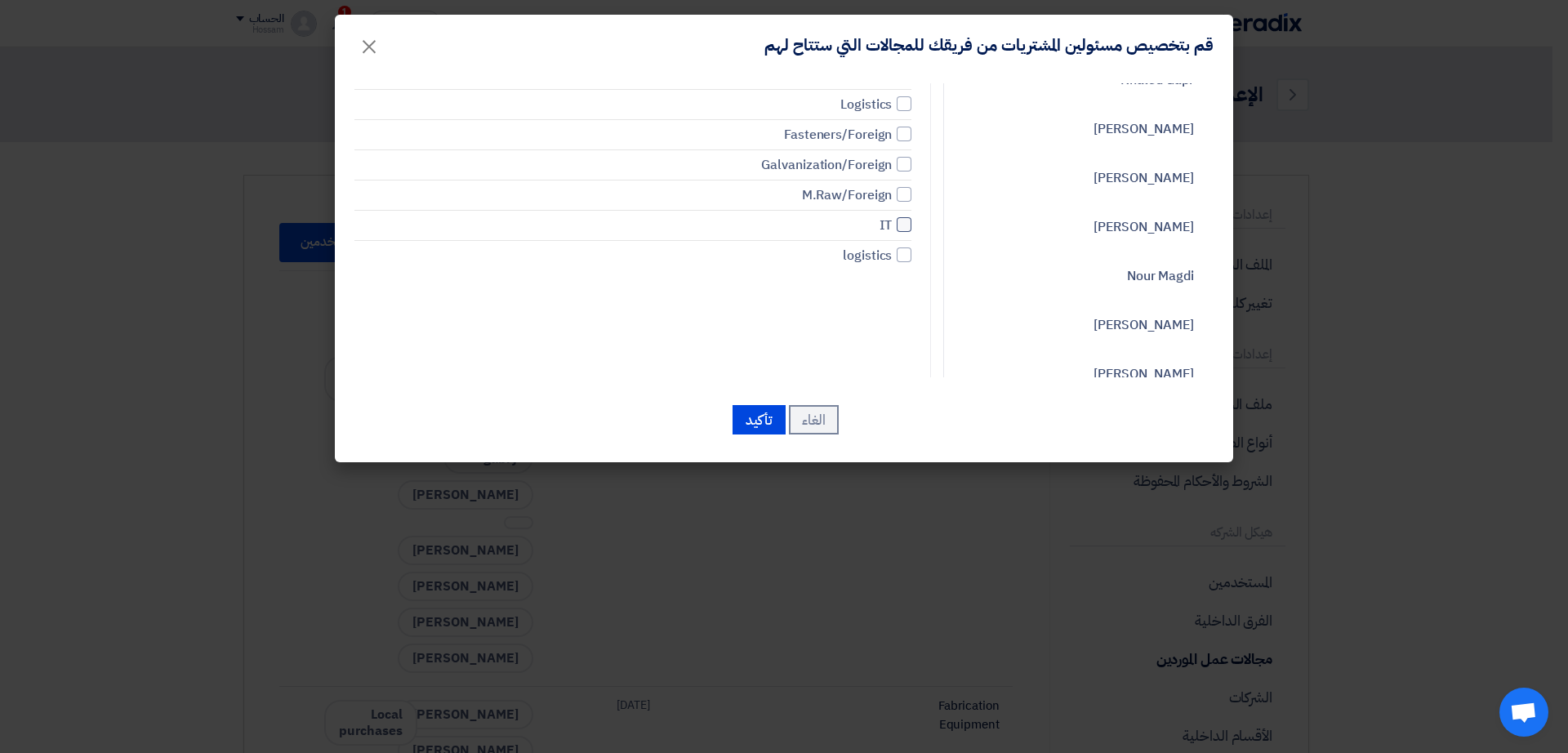
click at [905, 225] on div at bounding box center [903, 224] width 15 height 15
click at [892, 225] on input "IT" at bounding box center [886, 225] width 10 height 10
checkbox input "true"
drag, startPoint x: 753, startPoint y: 426, endPoint x: 763, endPoint y: 428, distance: 10.2
click at [753, 425] on button "تأكيد" at bounding box center [758, 419] width 53 height 30
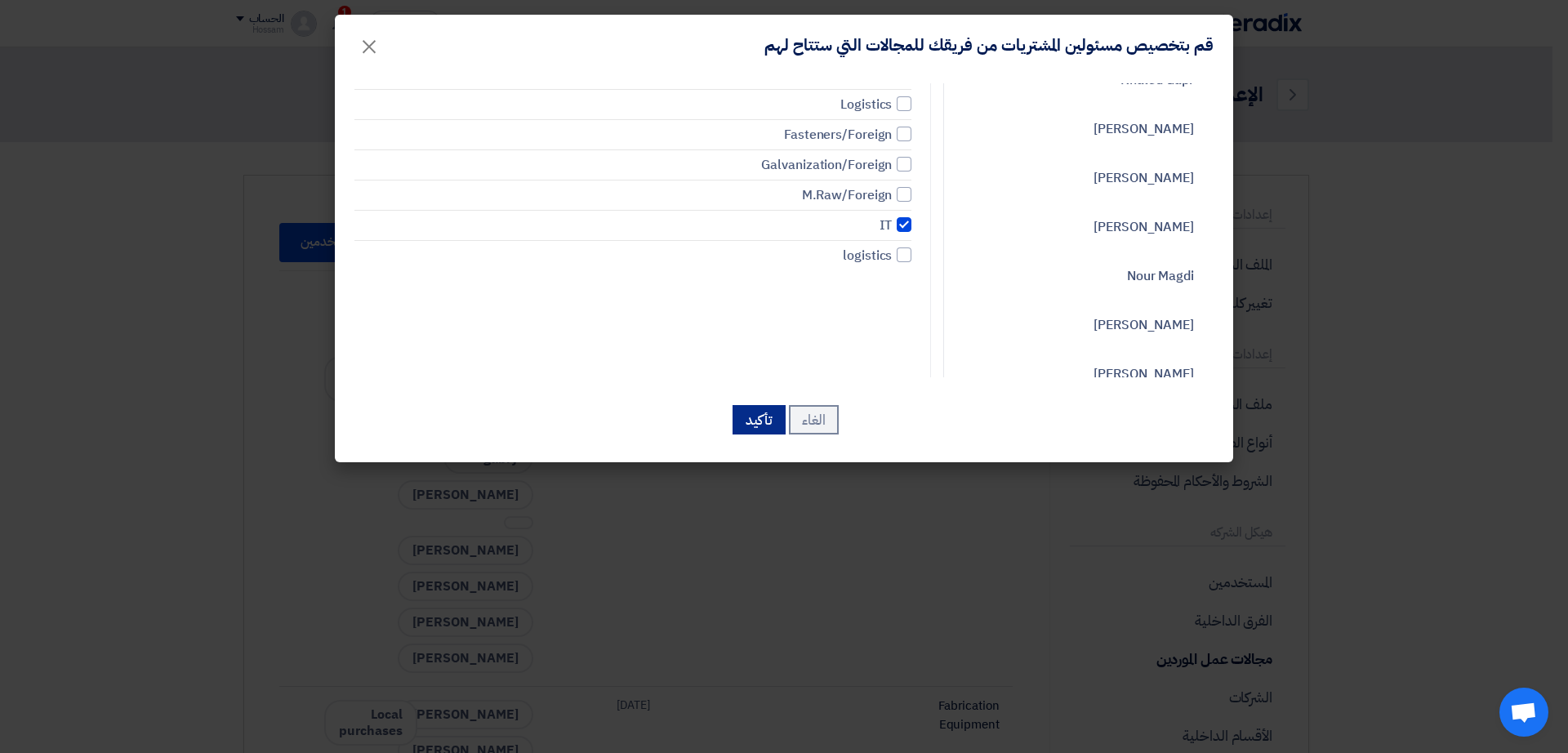
click at [767, 420] on button "تأكيد" at bounding box center [758, 419] width 53 height 30
click at [746, 421] on button "تأكيد" at bounding box center [758, 419] width 53 height 30
